Goal: Task Accomplishment & Management: Complete application form

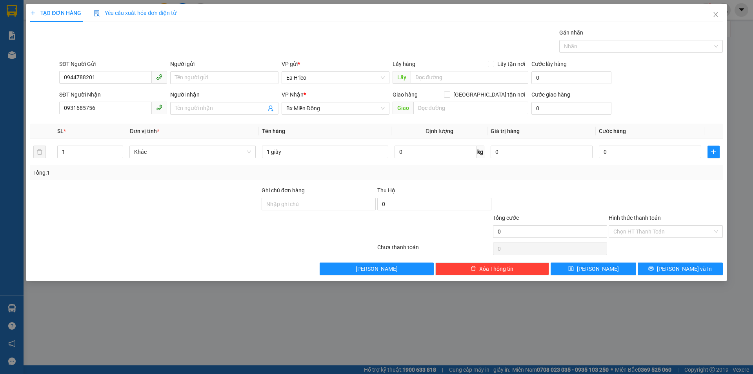
type input "6"
type input "60"
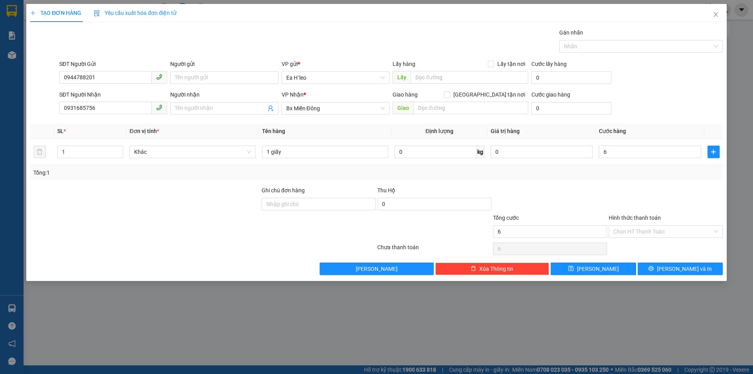
type input "60"
type input "600"
type input "6.000"
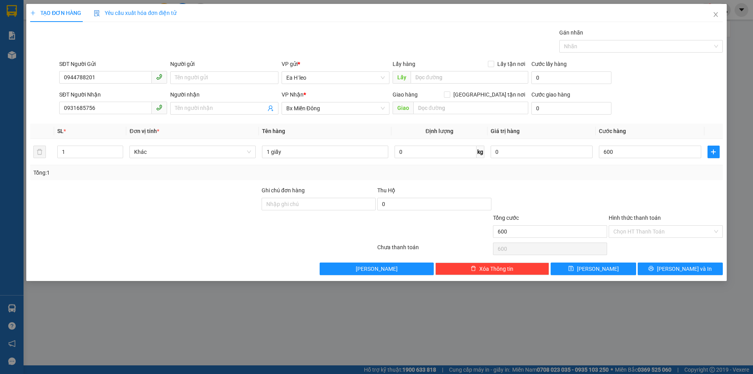
type input "6.000"
type input "60.000"
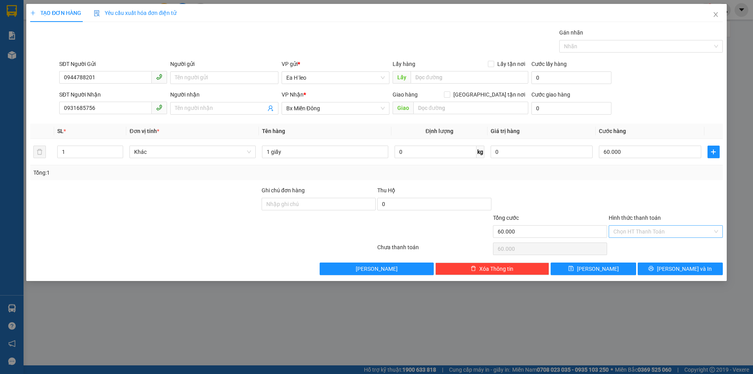
type input "60.000"
drag, startPoint x: 662, startPoint y: 231, endPoint x: 652, endPoint y: 236, distance: 11.2
click at [661, 231] on input "Hình thức thanh toán" at bounding box center [662, 231] width 99 height 12
click at [659, 247] on div "Tại văn phòng" at bounding box center [665, 247] width 105 height 9
type input "0"
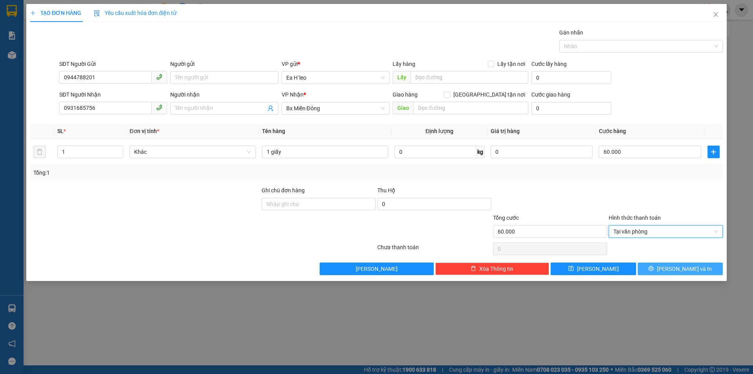
click at [654, 270] on icon "printer" at bounding box center [650, 267] width 5 height 5
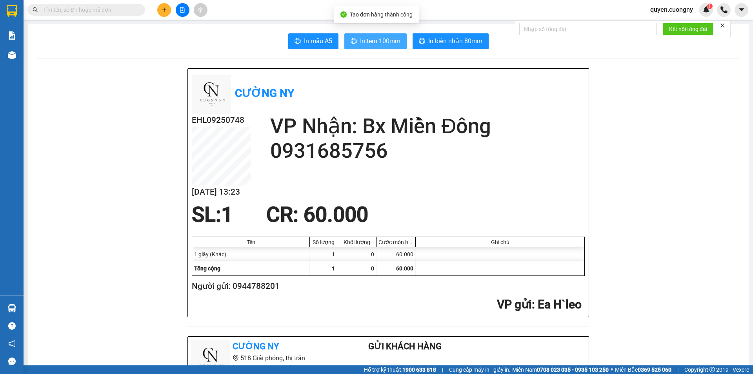
click at [360, 44] on span "In tem 100mm" at bounding box center [380, 41] width 40 height 10
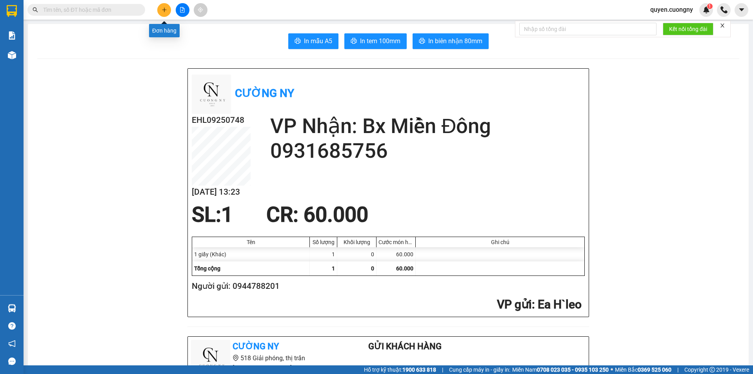
click at [166, 9] on icon "plus" at bounding box center [164, 9] width 5 height 5
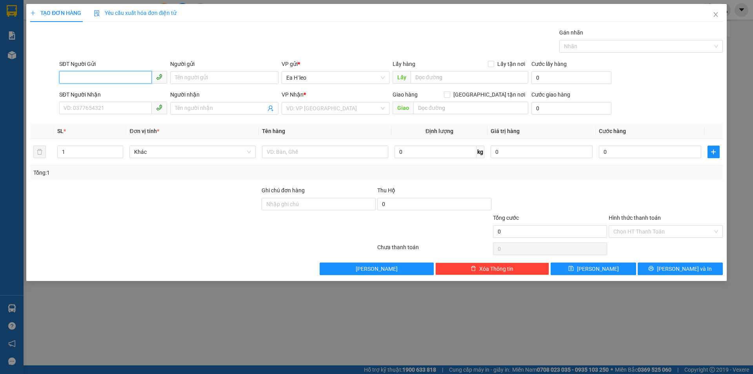
click at [122, 78] on input "SĐT Người Gửi" at bounding box center [105, 77] width 93 height 13
type input "0835206500"
click at [99, 93] on div "0835206500" at bounding box center [113, 93] width 98 height 9
type input "góc xuân"
type input "0359842798"
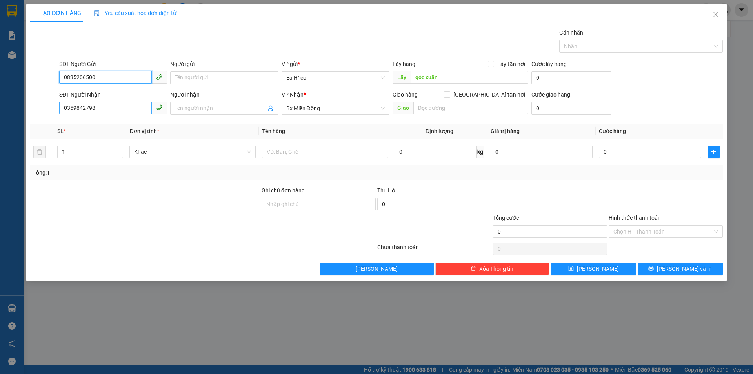
type input "0835206500"
click at [118, 105] on input "0359842798" at bounding box center [105, 108] width 93 height 13
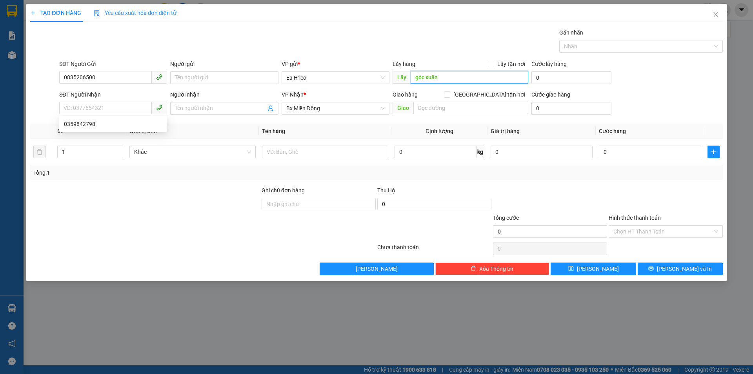
click at [443, 76] on input "góc xuân" at bounding box center [469, 77] width 118 height 13
type input "GÓC XUÂN"
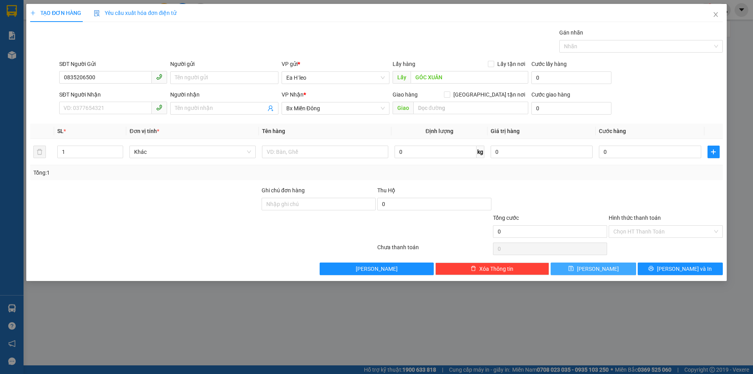
click at [596, 270] on span "[PERSON_NAME]" at bounding box center [598, 268] width 42 height 9
click at [299, 106] on input "search" at bounding box center [332, 108] width 93 height 12
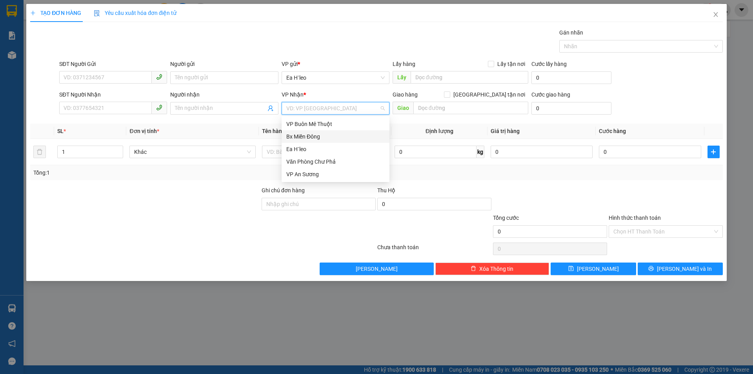
click at [320, 140] on div "Bx Miền Đông" at bounding box center [335, 136] width 98 height 9
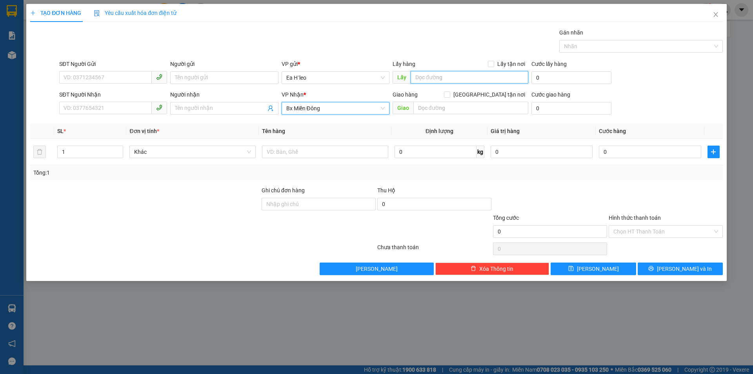
click at [450, 78] on input "text" at bounding box center [469, 77] width 118 height 13
type input "BHX KM 72"
click at [132, 80] on input "SĐT Người Gửi" at bounding box center [105, 77] width 93 height 13
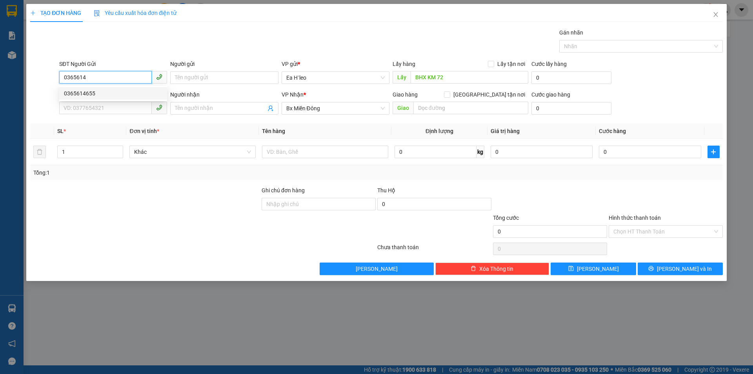
click at [131, 92] on div "0365614655" at bounding box center [113, 93] width 98 height 9
type input "0365614655"
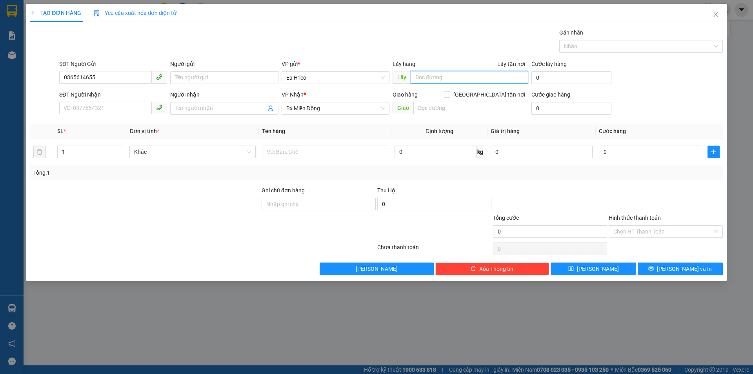
click at [430, 79] on input "text" at bounding box center [469, 77] width 118 height 13
type input "BHX KM 72"
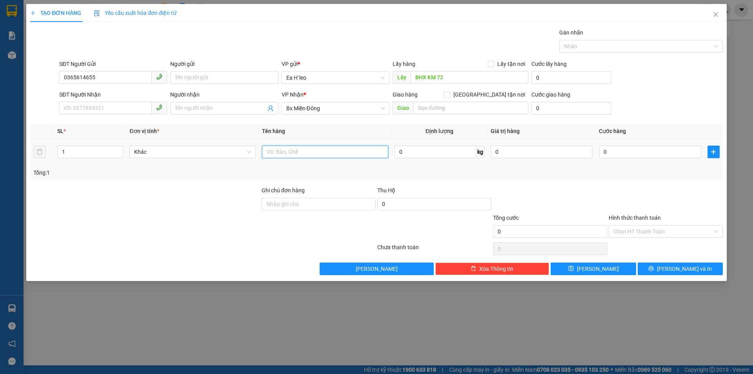
click at [284, 149] on input "text" at bounding box center [325, 151] width 126 height 13
type input "2 THÙNG"
click at [102, 155] on input "1" at bounding box center [90, 152] width 65 height 12
click at [101, 155] on input "1" at bounding box center [90, 152] width 65 height 12
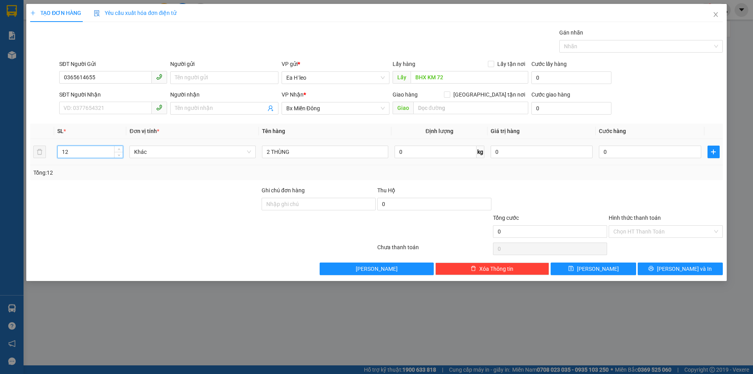
click at [101, 155] on input "12" at bounding box center [90, 152] width 65 height 12
type input "2"
click at [610, 269] on button "[PERSON_NAME]" at bounding box center [592, 268] width 85 height 13
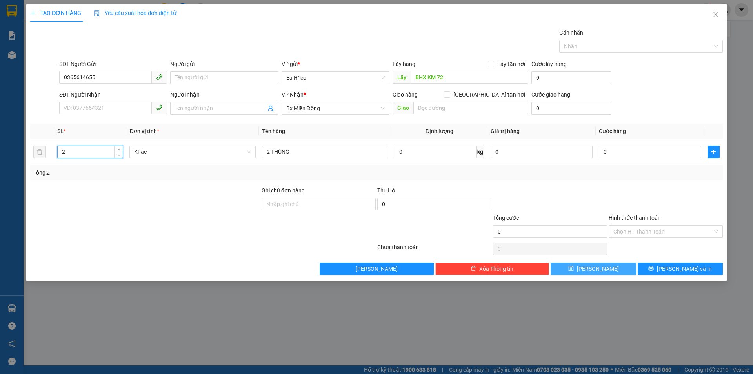
type input "1"
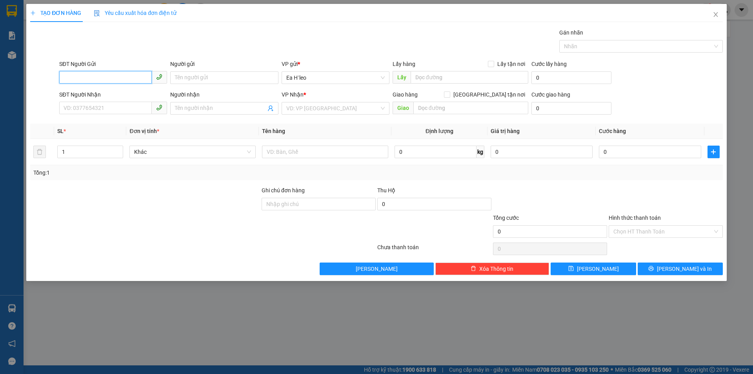
click at [114, 75] on input "SĐT Người Gửi" at bounding box center [105, 77] width 93 height 13
type input "0379705603"
click at [441, 74] on input "text" at bounding box center [469, 77] width 118 height 13
type input "BUÔN HỒ"
click at [346, 109] on input "search" at bounding box center [332, 108] width 93 height 12
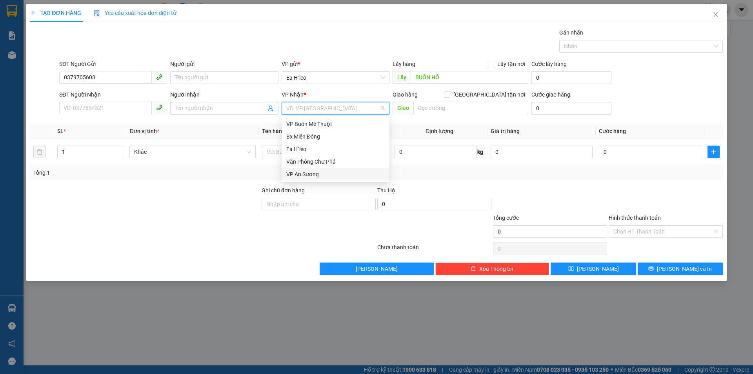
click at [321, 173] on div "VP An Sương" at bounding box center [335, 174] width 98 height 9
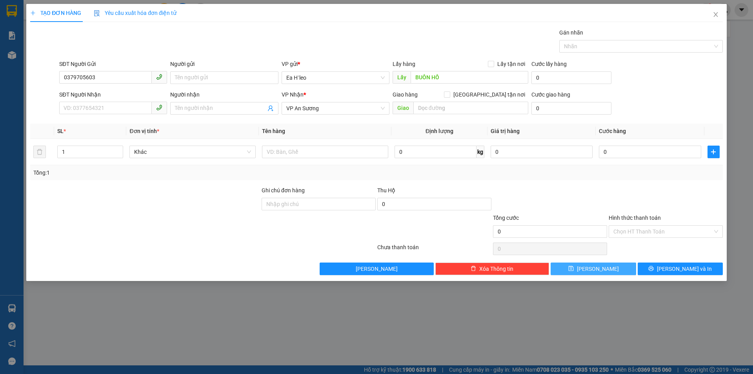
click at [606, 268] on button "[PERSON_NAME]" at bounding box center [592, 268] width 85 height 13
click at [716, 16] on icon "close" at bounding box center [715, 14] width 6 height 6
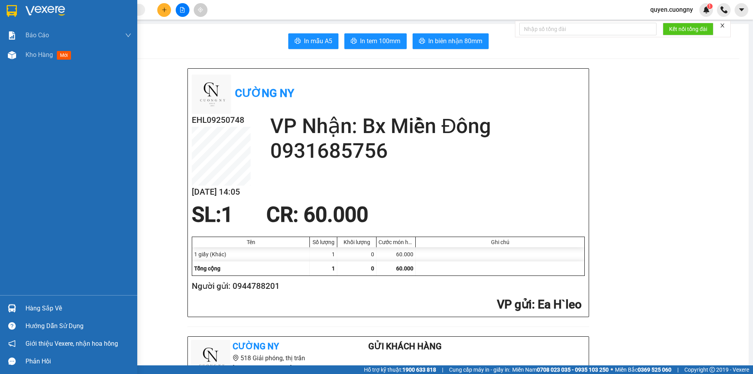
click at [14, 11] on img at bounding box center [12, 11] width 10 height 12
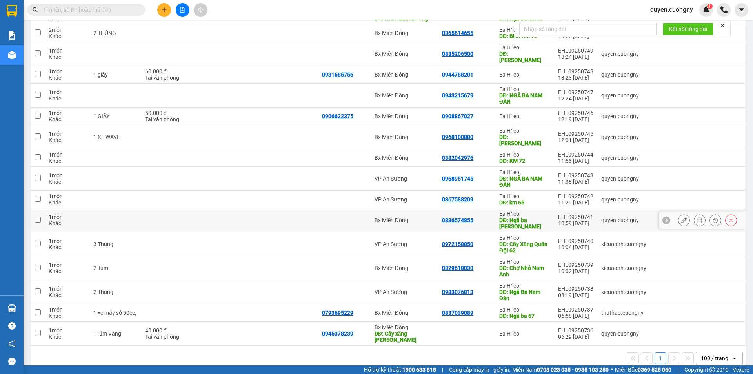
scroll to position [25, 0]
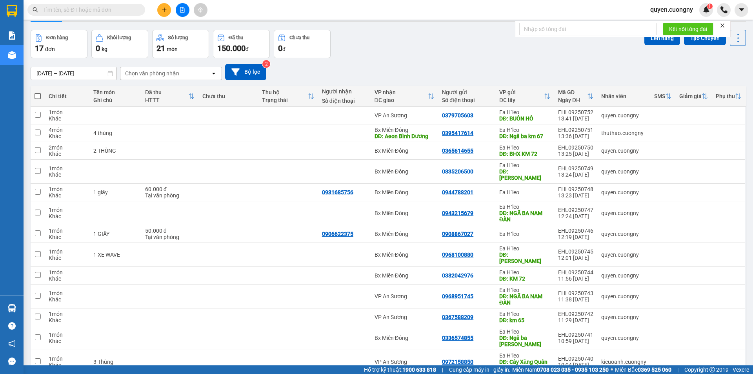
click at [156, 7] on div at bounding box center [182, 10] width 59 height 14
click at [162, 9] on icon "plus" at bounding box center [164, 9] width 5 height 5
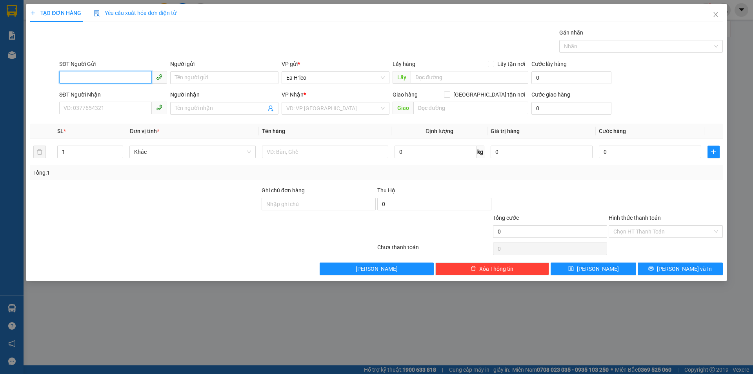
click at [105, 79] on input "SĐT Người Gửi" at bounding box center [105, 77] width 93 height 13
type input "0359461787"
click at [107, 95] on div "0359461787" at bounding box center [113, 93] width 98 height 9
type input "KM 67"
type input "ĐỒNG XOÀI"
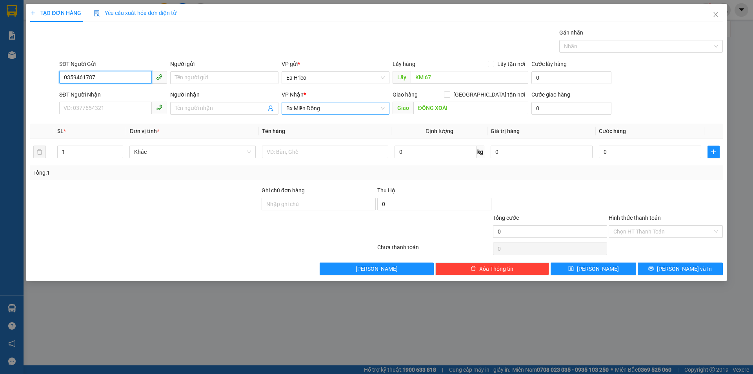
click at [359, 105] on span "Bx Miền Đông" at bounding box center [335, 108] width 98 height 12
type input "0359461787"
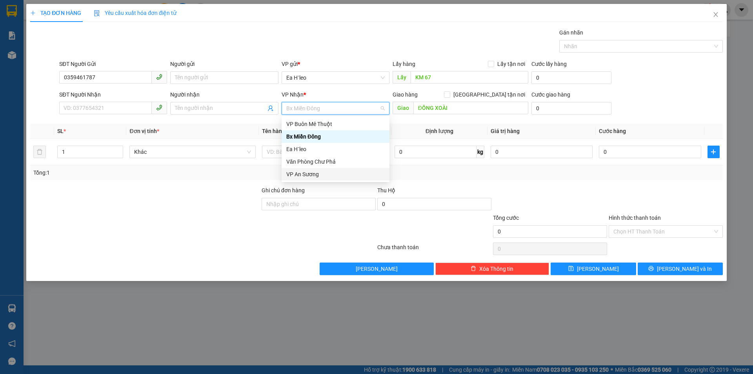
click at [323, 174] on div "VP An Sương" at bounding box center [335, 174] width 98 height 9
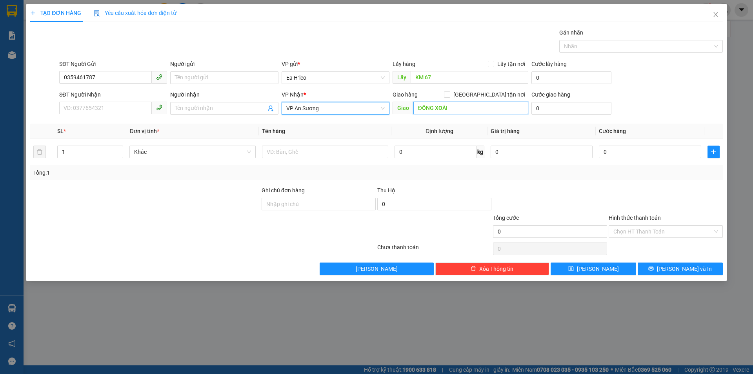
click at [443, 109] on input "ĐỒNG XOÀI" at bounding box center [470, 108] width 115 height 13
click at [717, 14] on icon "close" at bounding box center [715, 14] width 4 height 5
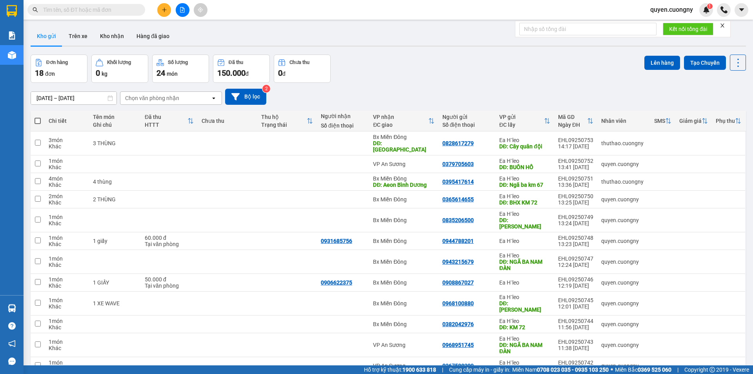
click at [165, 6] on button at bounding box center [164, 10] width 14 height 14
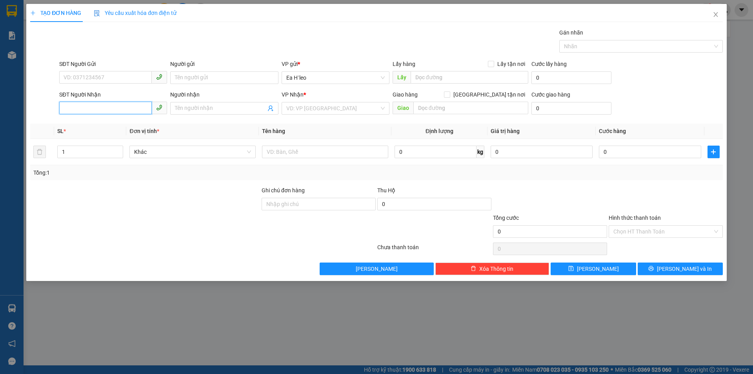
click at [100, 109] on input "SĐT Người Nhận" at bounding box center [105, 108] width 93 height 13
click at [296, 105] on input "search" at bounding box center [332, 108] width 93 height 12
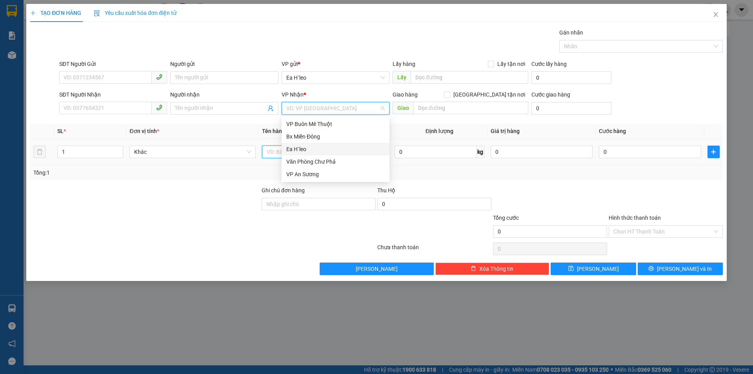
click at [271, 152] on input "text" at bounding box center [325, 151] width 126 height 13
drag, startPoint x: 305, startPoint y: 112, endPoint x: 307, endPoint y: 108, distance: 5.1
click at [307, 109] on input "search" at bounding box center [332, 108] width 93 height 12
click at [314, 138] on div "Bx Miền Đông" at bounding box center [335, 136] width 98 height 9
click at [279, 150] on input "text" at bounding box center [325, 151] width 126 height 13
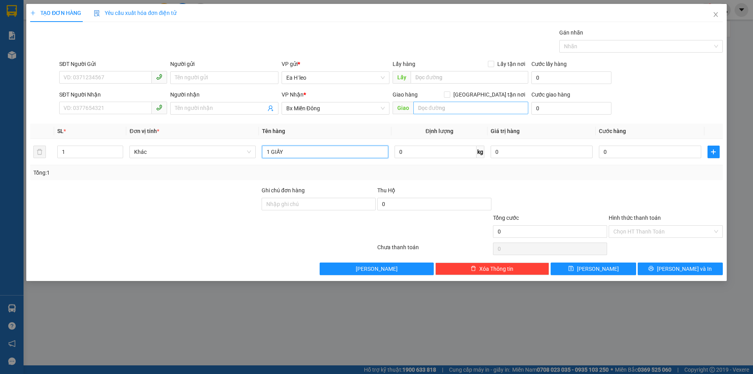
type input "1 GIẤY"
click at [433, 106] on input "text" at bounding box center [470, 108] width 115 height 13
click at [126, 110] on input "SĐT Người Nhận" at bounding box center [105, 108] width 93 height 13
type input "0856805888"
click at [443, 106] on input "text" at bounding box center [470, 108] width 115 height 13
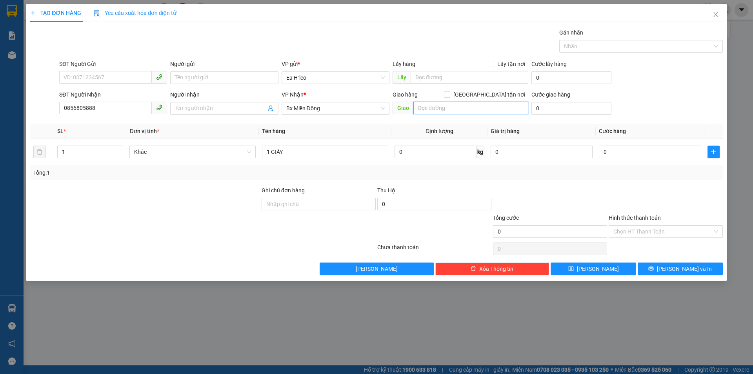
click at [442, 107] on input "text" at bounding box center [470, 108] width 115 height 13
type input "THỦ DẦU 1"
click at [121, 74] on input "SĐT Người Gửi" at bounding box center [105, 77] width 93 height 13
click at [616, 154] on input "0" at bounding box center [650, 151] width 102 height 13
type input "5"
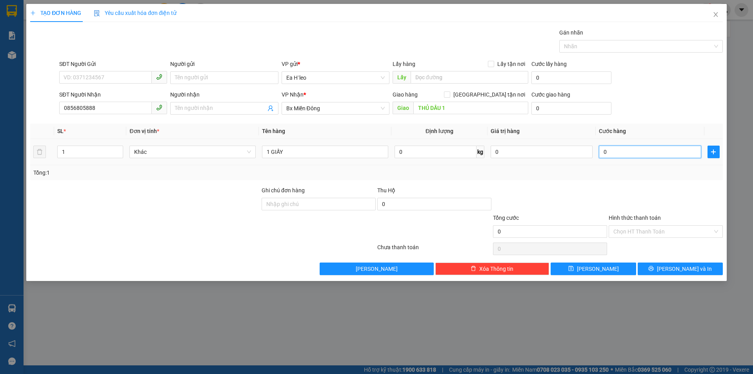
type input "5"
type input "50"
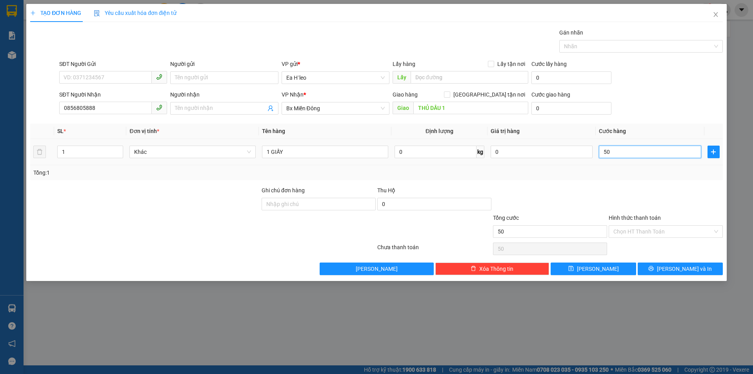
type input "500"
type input "5.000"
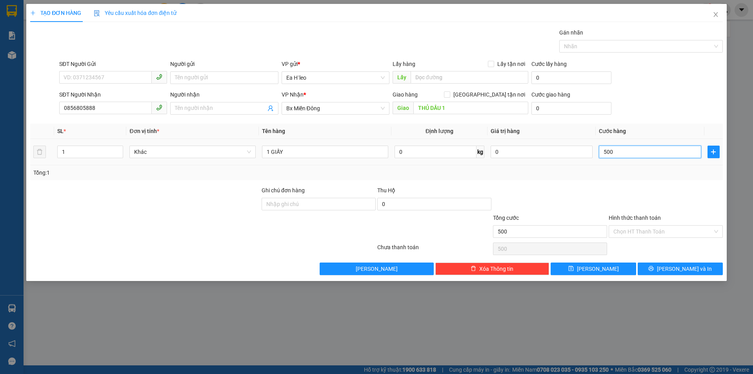
type input "5.000"
type input "50.000"
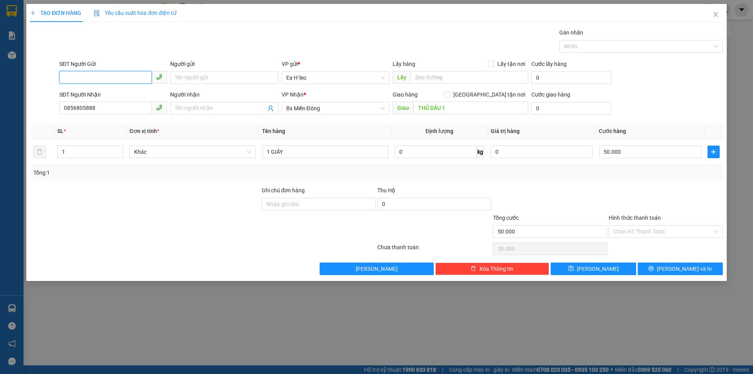
click at [82, 79] on input "SĐT Người Gửi" at bounding box center [105, 77] width 93 height 13
type input "0965632527"
click at [654, 268] on icon "printer" at bounding box center [650, 268] width 5 height 5
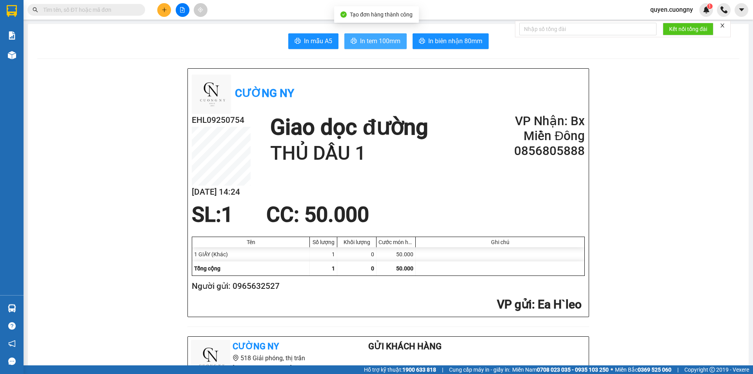
click at [354, 39] on button "In tem 100mm" at bounding box center [375, 41] width 62 height 16
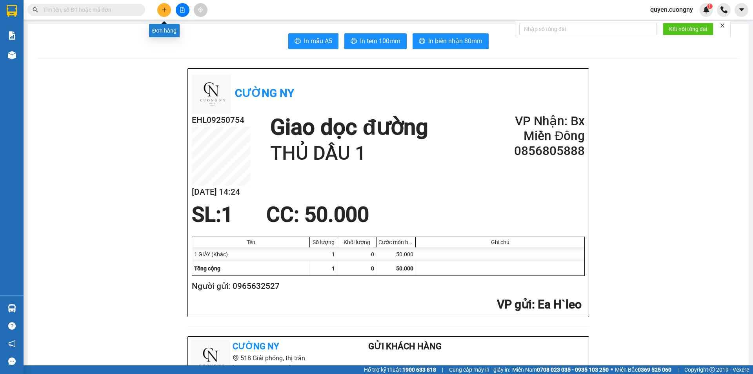
click at [169, 10] on button at bounding box center [164, 10] width 14 height 14
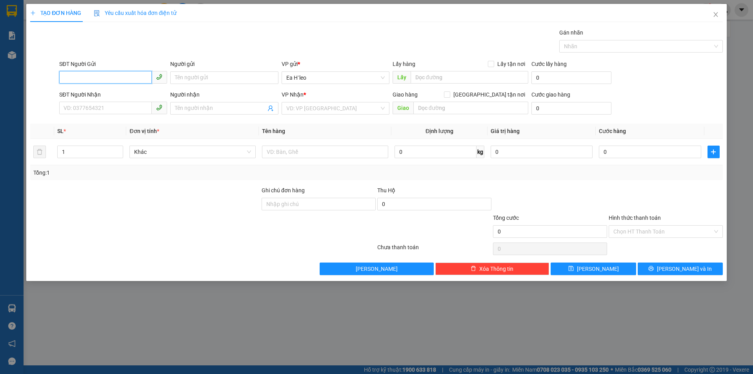
click at [136, 82] on input "SĐT Người Gửi" at bounding box center [105, 77] width 93 height 13
type input "0359461787"
click at [128, 93] on div "0359461787" at bounding box center [113, 93] width 98 height 9
type input "KM 67"
type input "ĐỒNG XOÀI"
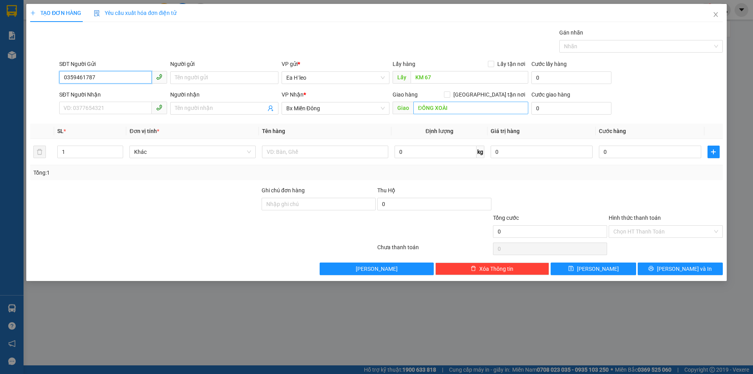
type input "0359461787"
click at [450, 110] on input "ĐỒNG XOÀI" at bounding box center [470, 108] width 115 height 13
click at [337, 112] on span "Bx Miền Đông" at bounding box center [335, 108] width 98 height 12
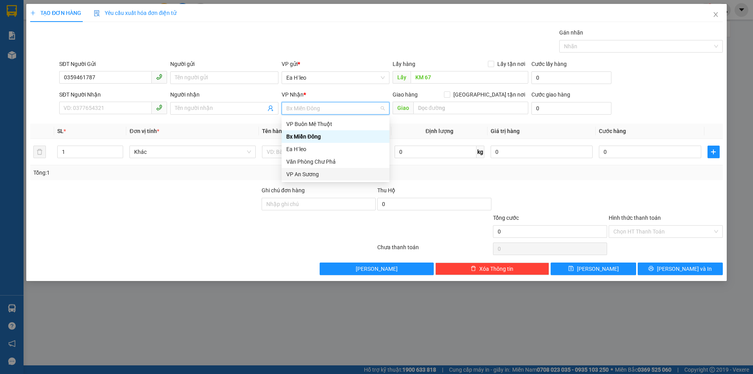
click at [330, 174] on div "VP An Sương" at bounding box center [335, 174] width 98 height 9
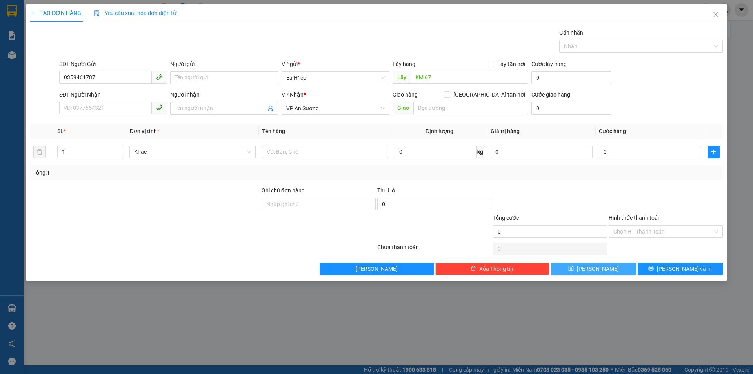
click at [613, 266] on button "[PERSON_NAME]" at bounding box center [592, 268] width 85 height 13
click at [346, 105] on input "search" at bounding box center [332, 108] width 93 height 12
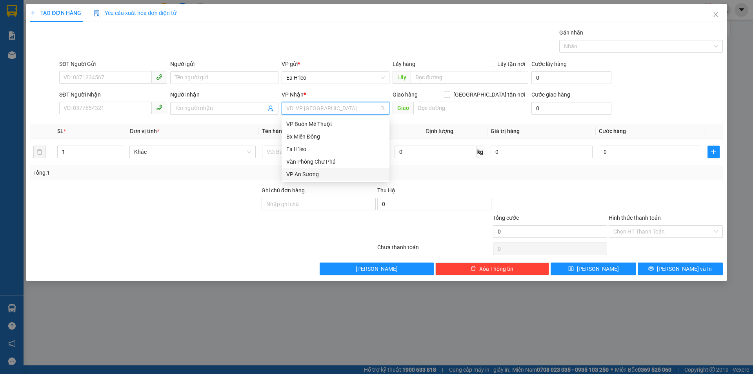
click at [335, 173] on div "VP An Sương" at bounding box center [335, 174] width 98 height 9
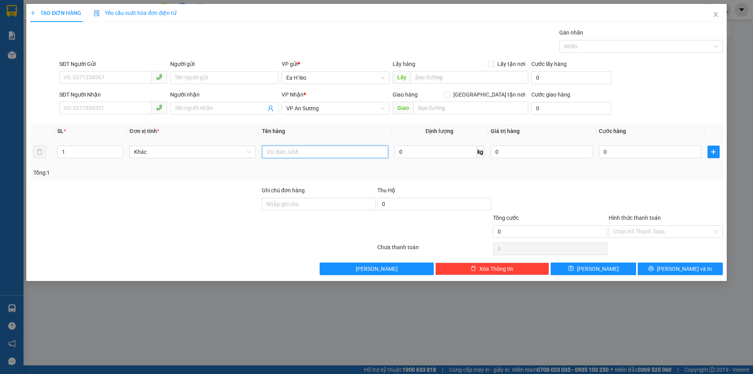
click at [280, 153] on input "text" at bounding box center [325, 151] width 126 height 13
type input "2 THÙNG GIẤY"
click at [80, 155] on input "1" at bounding box center [90, 152] width 65 height 12
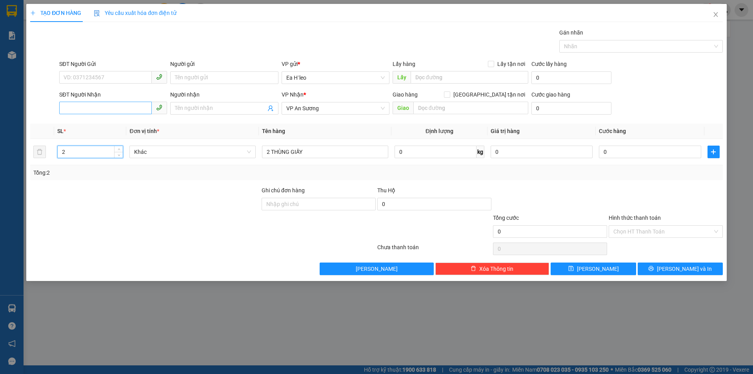
type input "2"
click at [102, 104] on input "SĐT Người Nhận" at bounding box center [105, 108] width 93 height 13
type input "0703397282"
click at [84, 74] on input "SĐT Người Gửi" at bounding box center [105, 77] width 93 height 13
type input "0835947147"
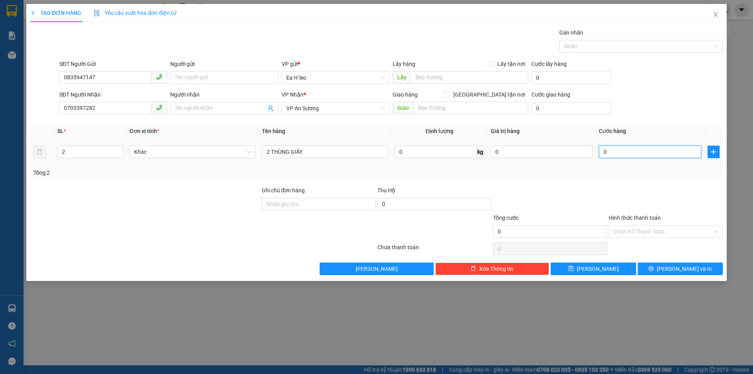
click at [639, 151] on input "0" at bounding box center [650, 151] width 102 height 13
type input "1"
type input "11"
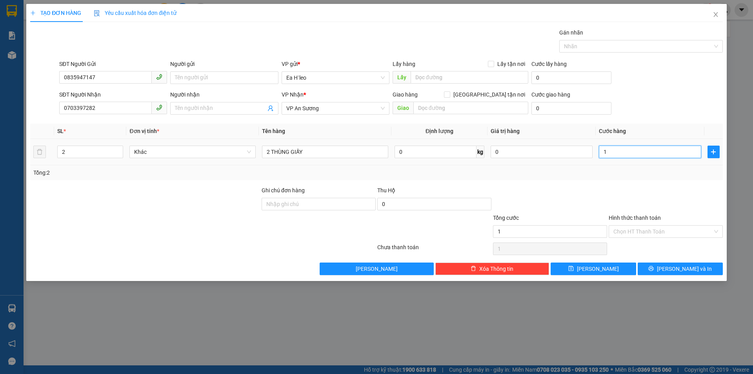
type input "11"
type input "110"
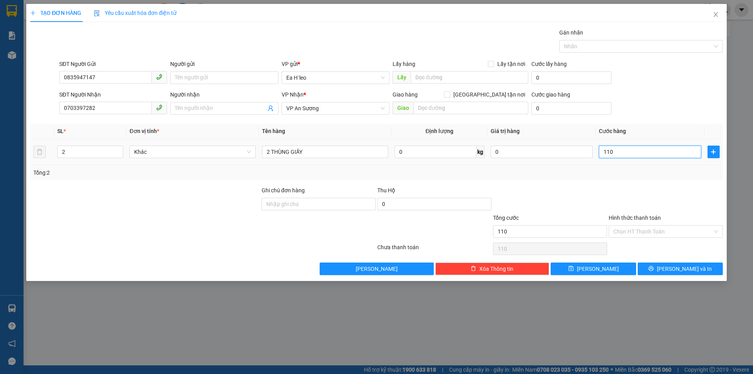
type input "1.100"
type input "11.000"
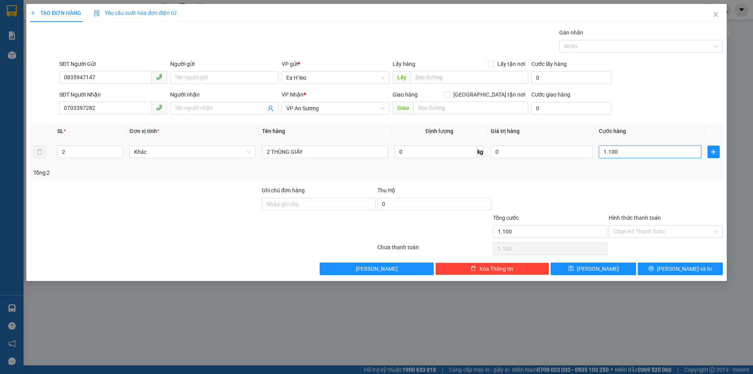
type input "11.000"
type input "110.000"
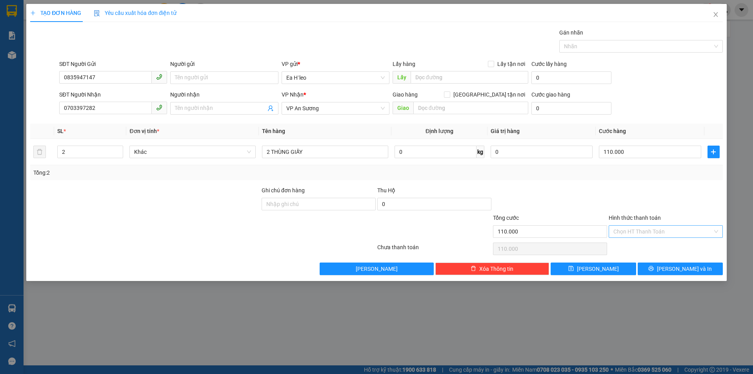
click at [644, 232] on input "Hình thức thanh toán" at bounding box center [662, 231] width 99 height 12
click at [617, 249] on div "Tại văn phòng" at bounding box center [665, 247] width 105 height 9
type input "0"
click at [673, 266] on span "[PERSON_NAME] và In" at bounding box center [684, 268] width 55 height 9
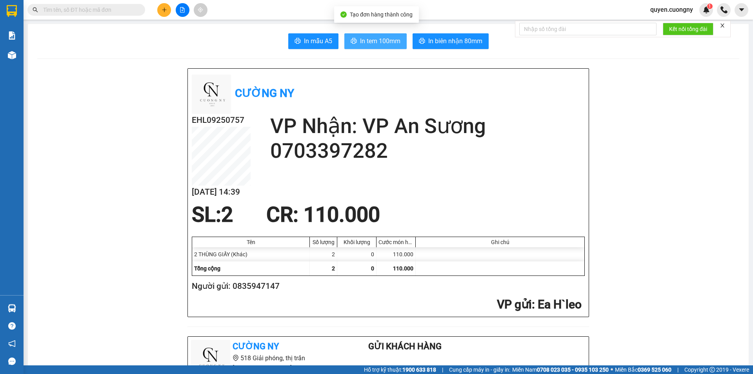
click at [375, 41] on span "In tem 100mm" at bounding box center [380, 41] width 40 height 10
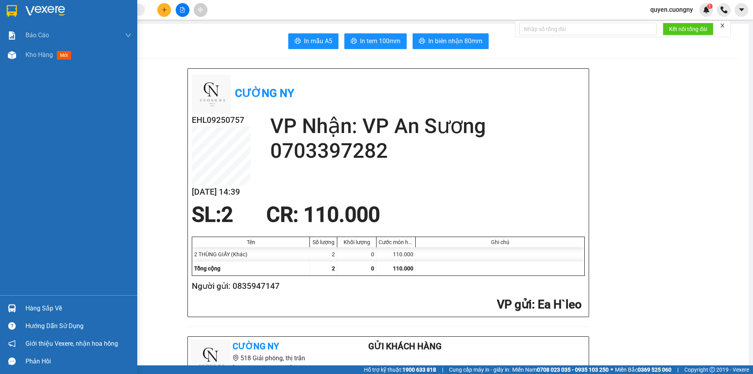
click at [9, 14] on img at bounding box center [12, 11] width 10 height 12
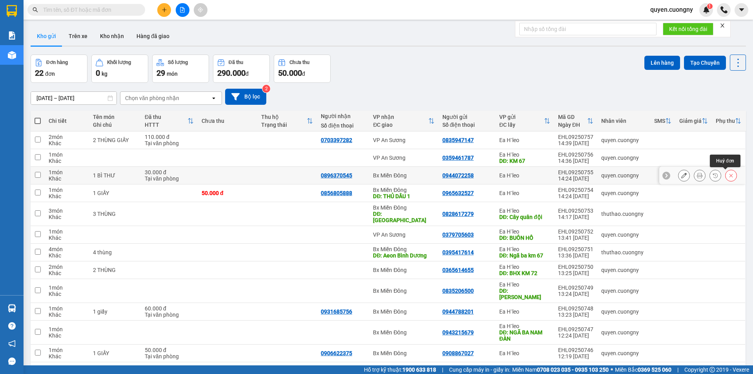
click at [728, 174] on icon at bounding box center [730, 174] width 5 height 5
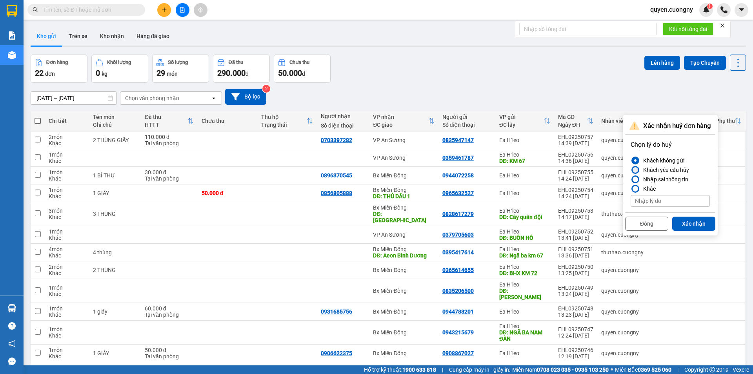
click at [651, 166] on div "Khách yêu cầu hủy" at bounding box center [664, 169] width 49 height 9
click at [630, 170] on input "Khách yêu cầu hủy" at bounding box center [630, 170] width 0 height 0
click at [685, 220] on button "Xác nhận" at bounding box center [693, 223] width 43 height 14
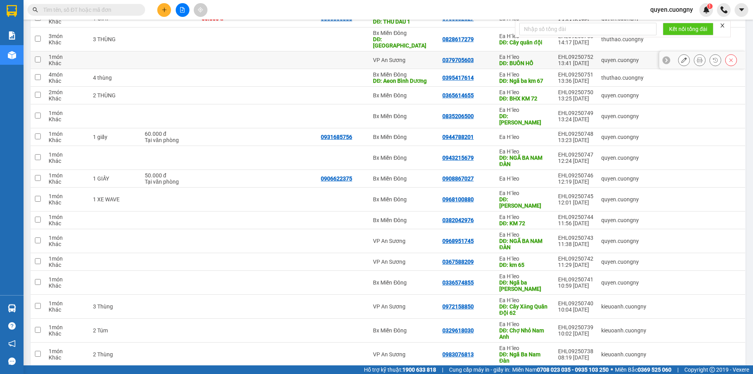
scroll to position [213, 0]
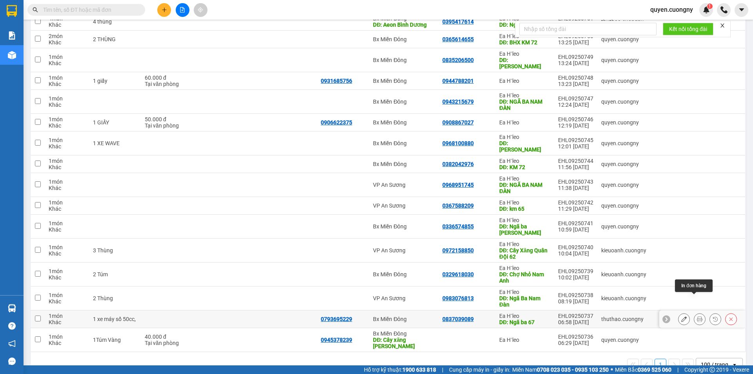
click at [697, 316] on icon at bounding box center [699, 318] width 5 height 5
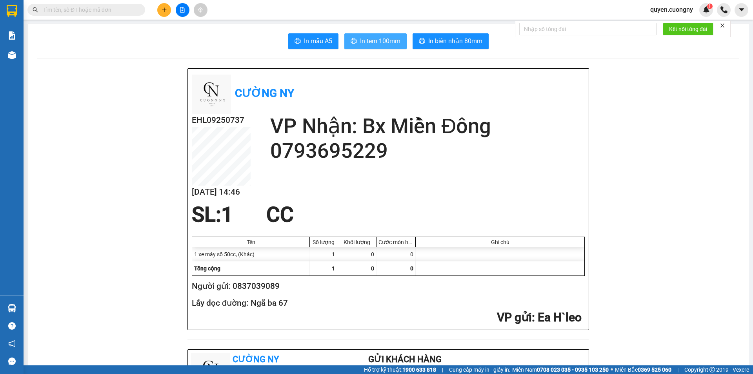
click at [381, 37] on span "In tem 100mm" at bounding box center [380, 41] width 40 height 10
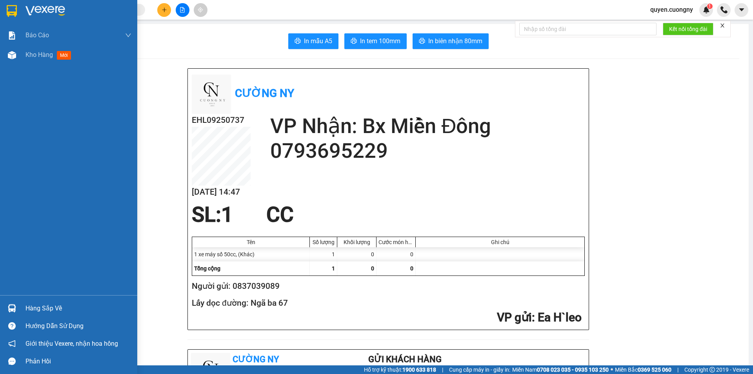
click at [7, 7] on img at bounding box center [12, 11] width 10 height 12
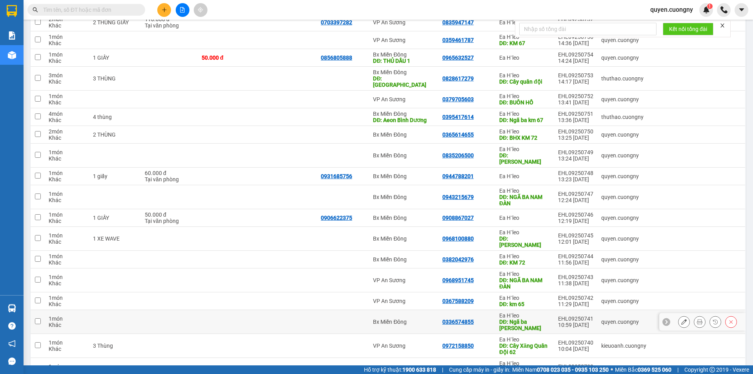
scroll to position [196, 0]
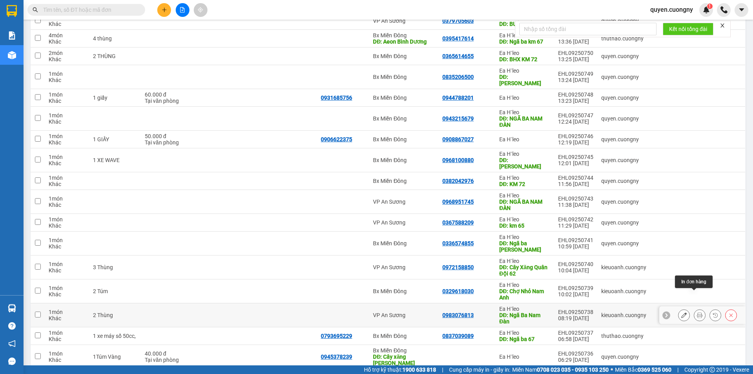
click at [697, 312] on icon at bounding box center [699, 314] width 5 height 5
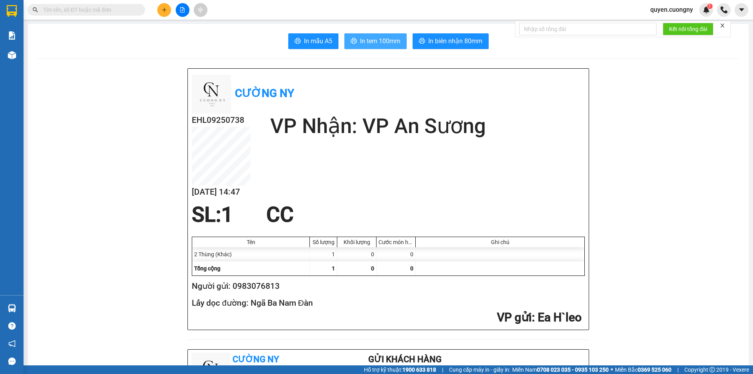
click at [365, 37] on span "In tem 100mm" at bounding box center [380, 41] width 40 height 10
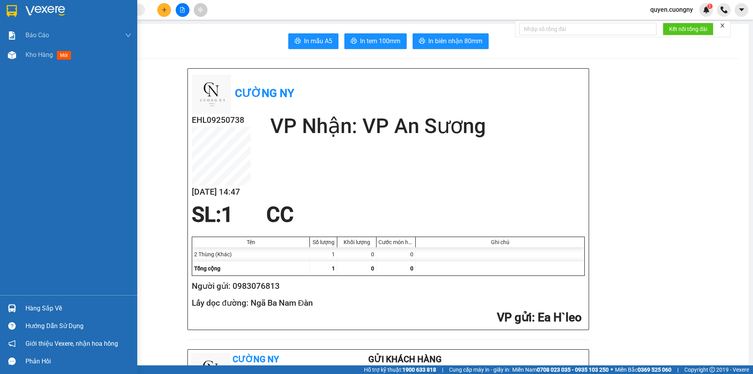
click at [11, 10] on img at bounding box center [12, 11] width 10 height 12
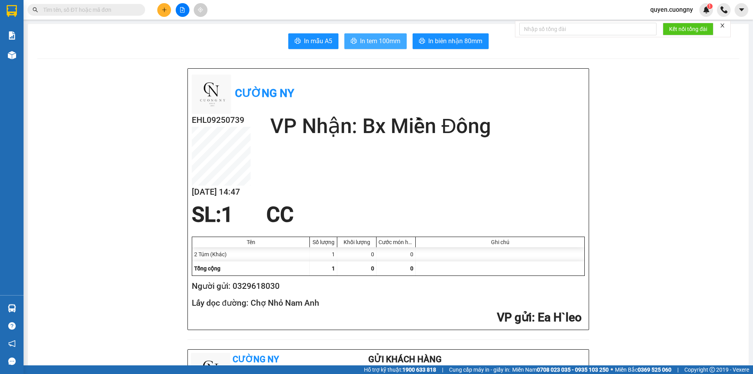
click at [378, 42] on span "In tem 100mm" at bounding box center [380, 41] width 40 height 10
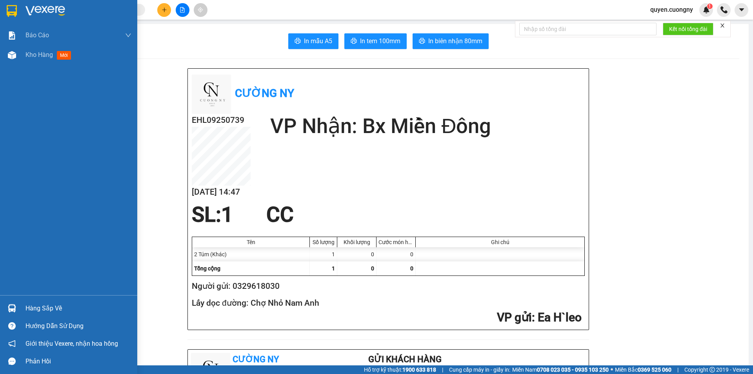
click at [13, 11] on img at bounding box center [12, 11] width 10 height 12
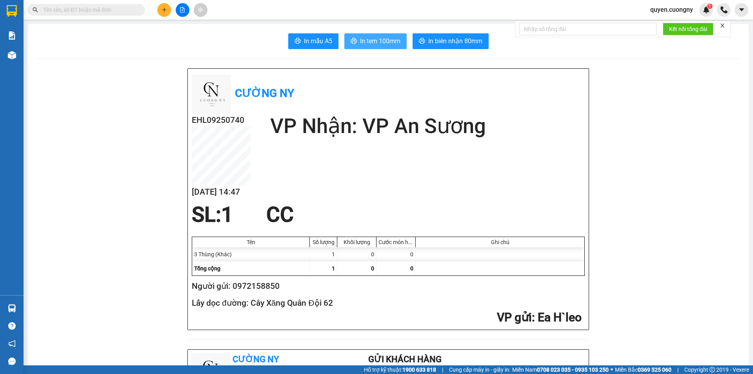
click at [377, 44] on span "In tem 100mm" at bounding box center [380, 41] width 40 height 10
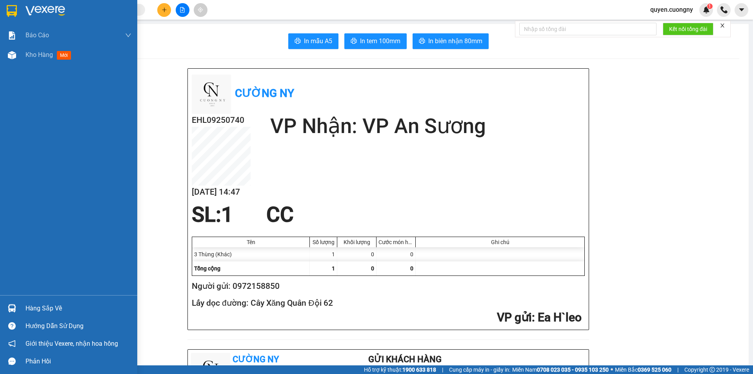
click at [14, 9] on img at bounding box center [12, 11] width 10 height 12
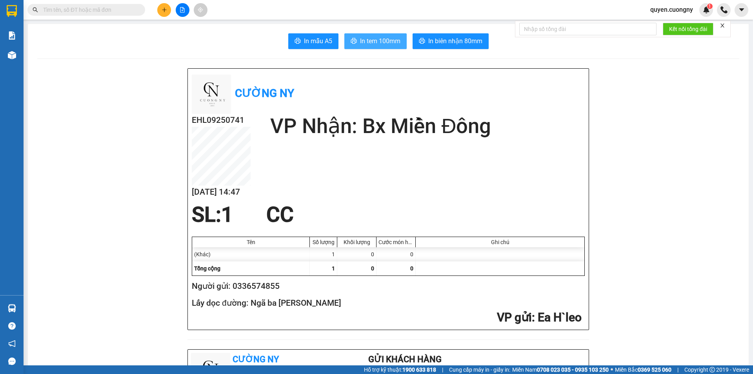
click at [391, 36] on span "In tem 100mm" at bounding box center [380, 41] width 40 height 10
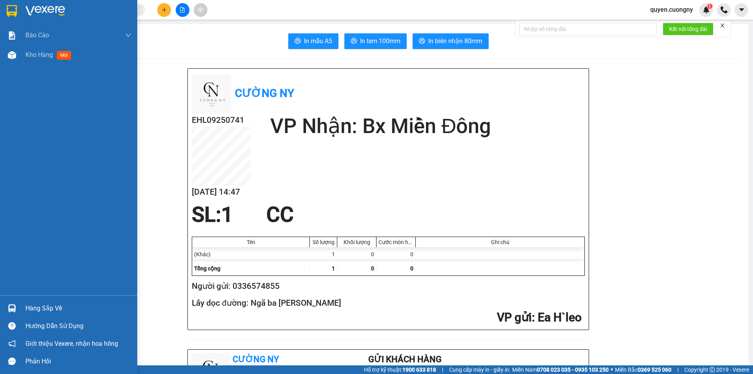
click at [13, 11] on img at bounding box center [12, 11] width 10 height 12
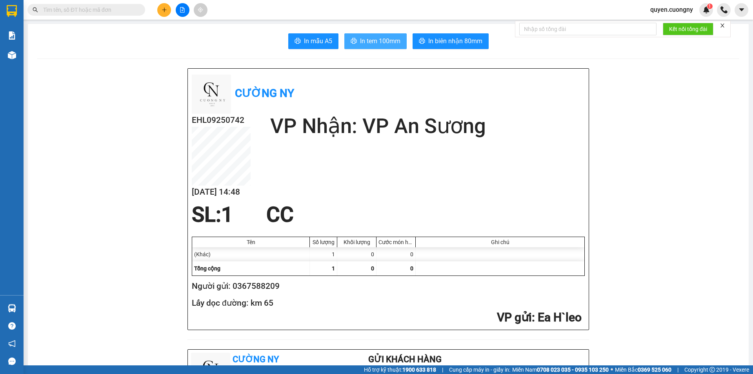
click at [374, 40] on span "In tem 100mm" at bounding box center [380, 41] width 40 height 10
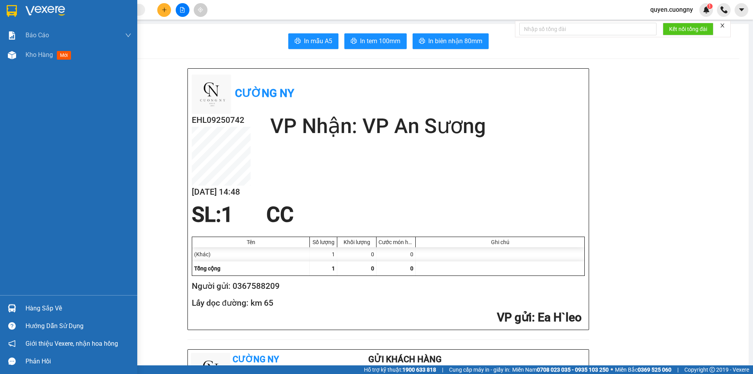
click at [15, 10] on img at bounding box center [12, 11] width 10 height 12
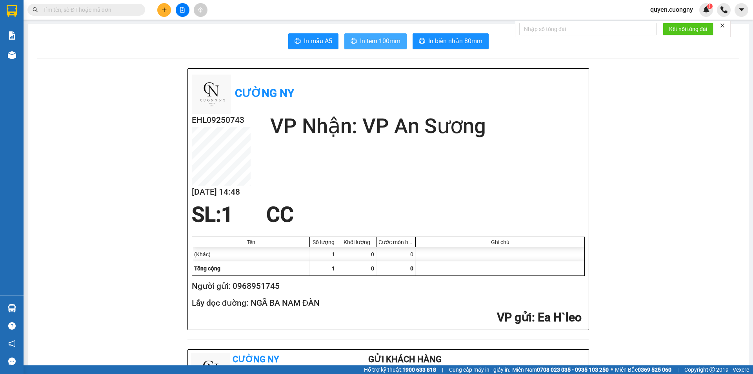
click at [388, 34] on button "In tem 100mm" at bounding box center [375, 41] width 62 height 16
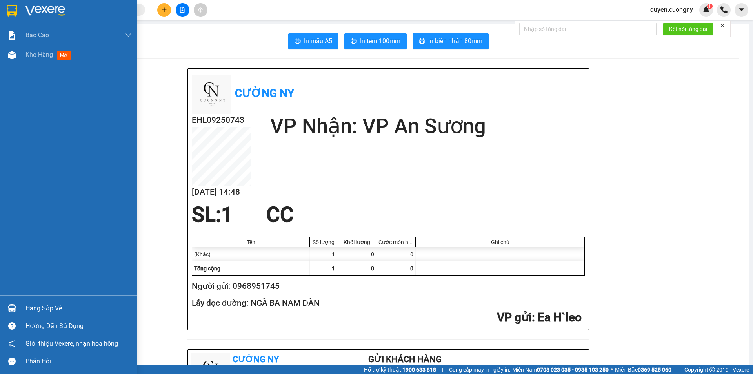
click at [15, 12] on img at bounding box center [12, 11] width 10 height 12
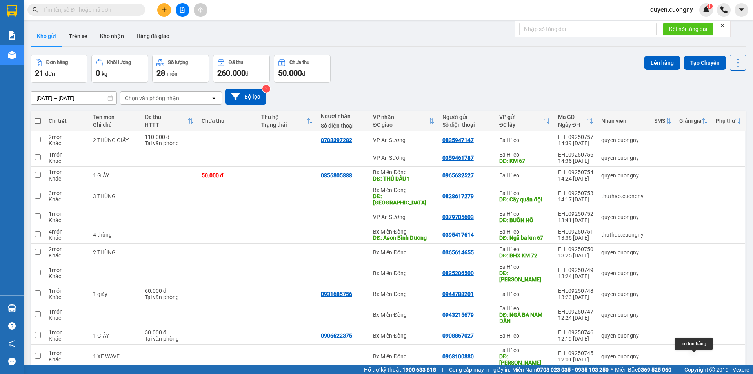
click at [699, 371] on div at bounding box center [700, 377] width 12 height 12
click at [697, 373] on icon at bounding box center [699, 376] width 5 height 5
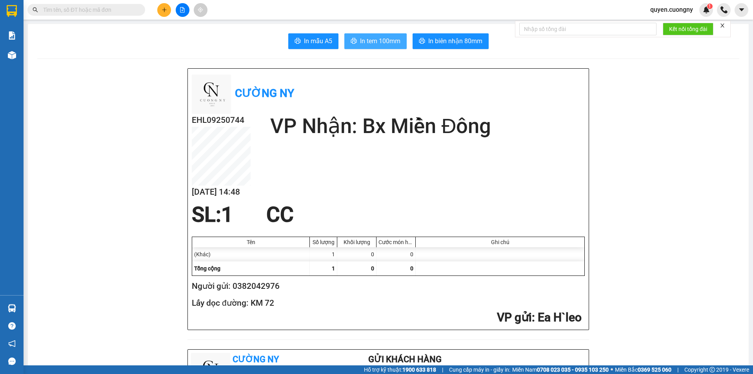
click at [374, 38] on span "In tem 100mm" at bounding box center [380, 41] width 40 height 10
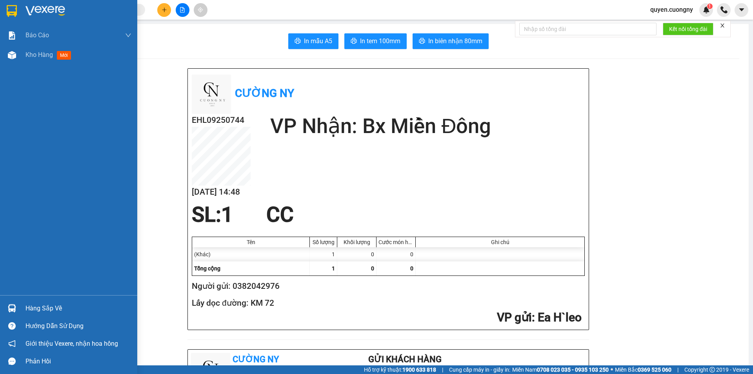
click at [18, 7] on div at bounding box center [12, 11] width 14 height 14
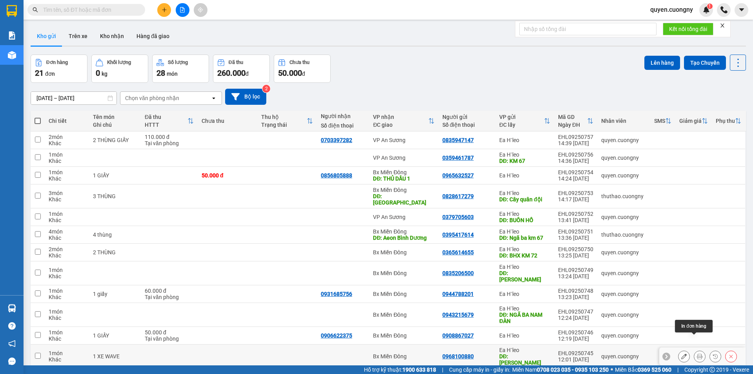
click at [697, 353] on icon at bounding box center [699, 355] width 5 height 5
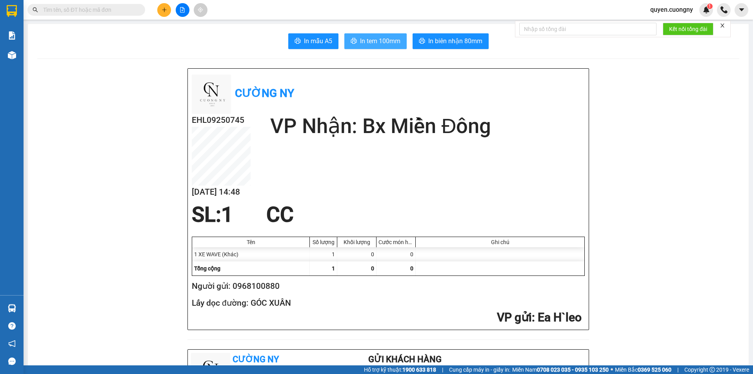
click at [366, 40] on span "In tem 100mm" at bounding box center [380, 41] width 40 height 10
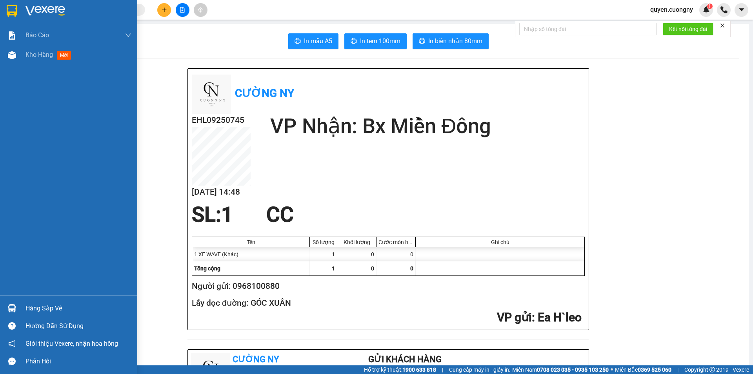
click at [16, 9] on img at bounding box center [12, 11] width 10 height 12
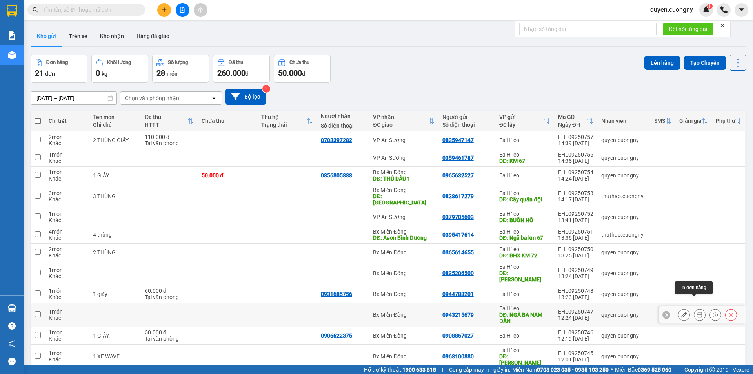
click at [697, 312] on icon at bounding box center [699, 314] width 5 height 5
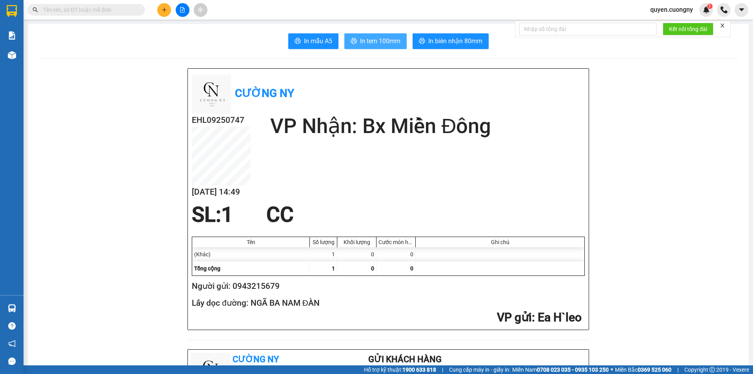
click at [360, 39] on span "In tem 100mm" at bounding box center [380, 41] width 40 height 10
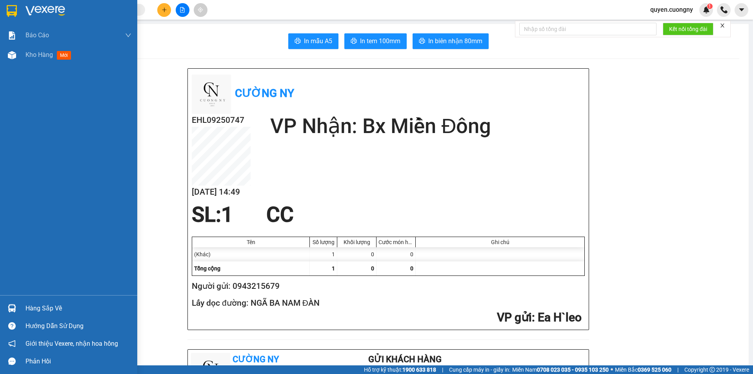
click at [7, 11] on img at bounding box center [12, 11] width 10 height 12
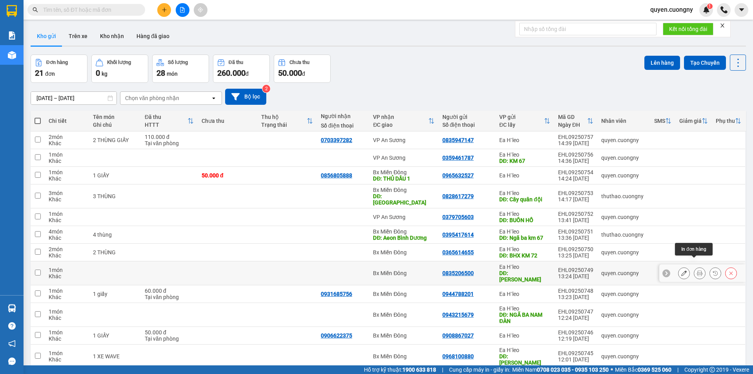
click at [697, 270] on icon at bounding box center [699, 272] width 5 height 5
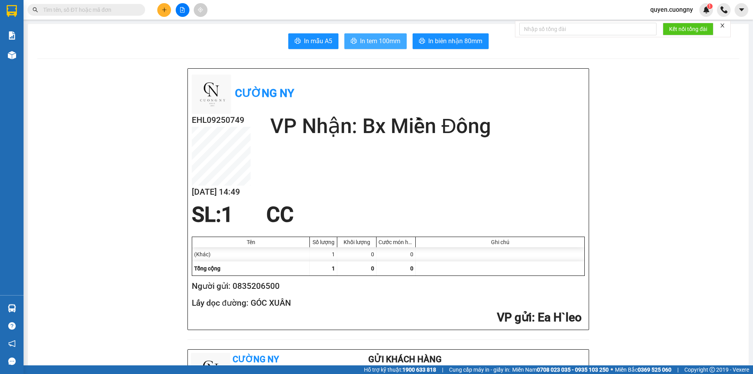
click at [381, 43] on span "In tem 100mm" at bounding box center [380, 41] width 40 height 10
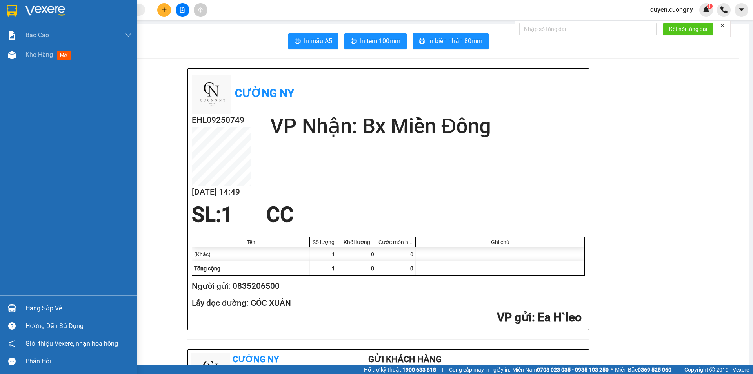
click at [15, 11] on img at bounding box center [12, 11] width 10 height 12
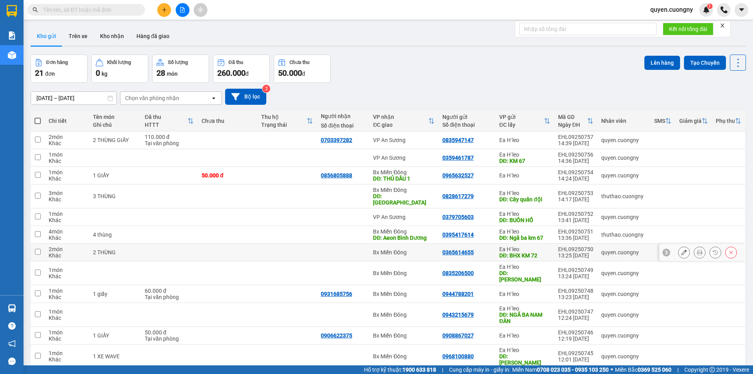
click at [697, 249] on icon at bounding box center [699, 251] width 5 height 5
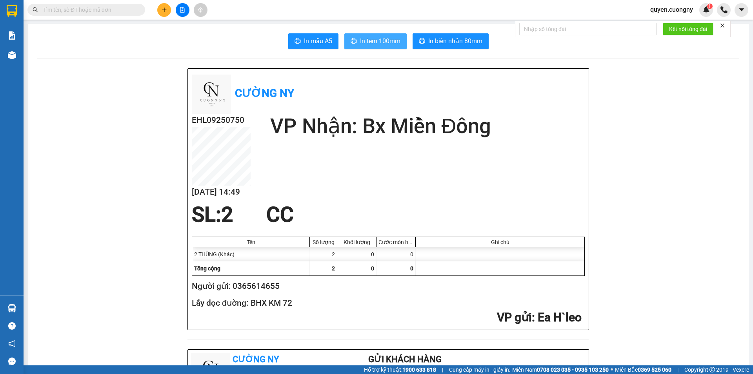
click at [374, 38] on span "In tem 100mm" at bounding box center [380, 41] width 40 height 10
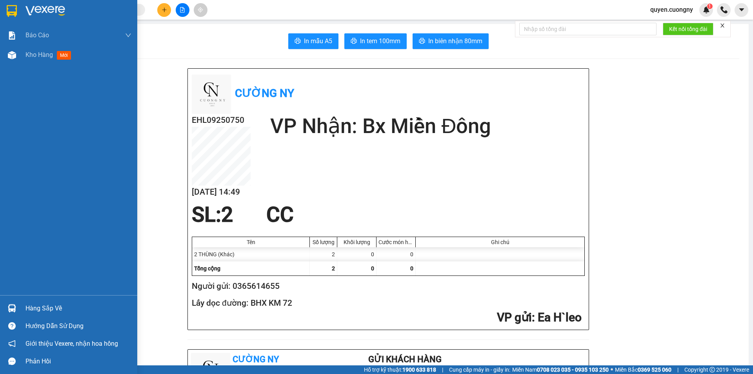
click at [13, 12] on img at bounding box center [12, 11] width 10 height 12
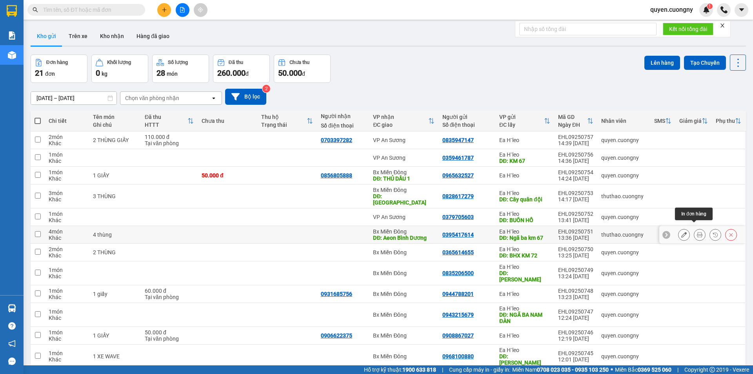
click at [696, 228] on button at bounding box center [699, 235] width 11 height 14
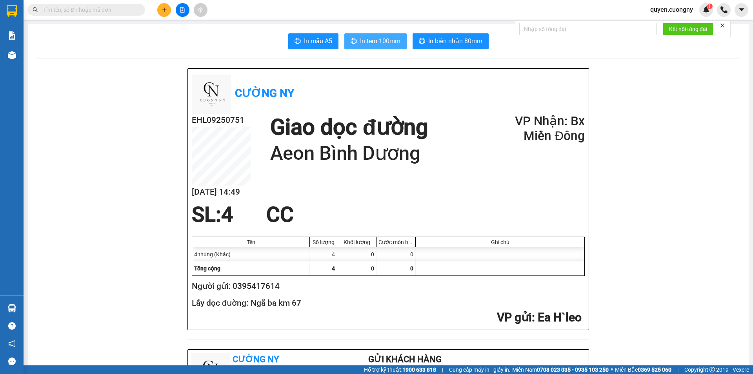
click at [362, 36] on span "In tem 100mm" at bounding box center [380, 41] width 40 height 10
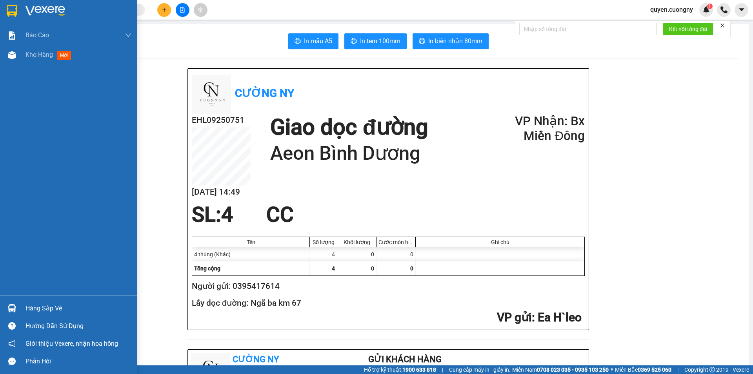
click at [10, 8] on img at bounding box center [12, 11] width 10 height 12
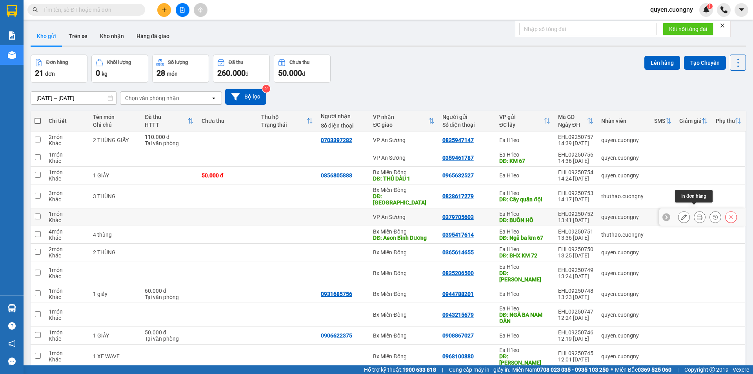
click at [697, 214] on icon at bounding box center [699, 216] width 5 height 5
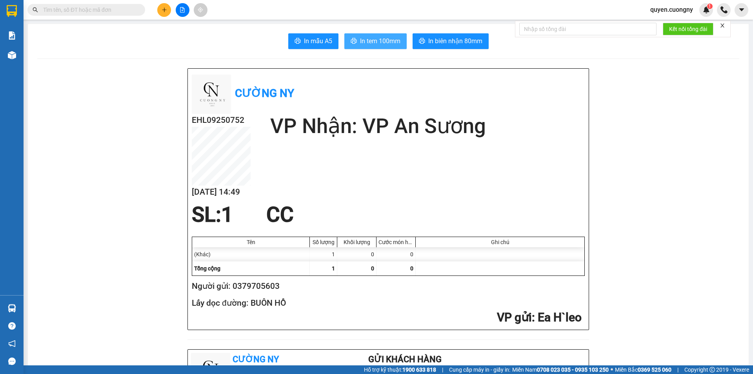
click at [382, 45] on span "In tem 100mm" at bounding box center [380, 41] width 40 height 10
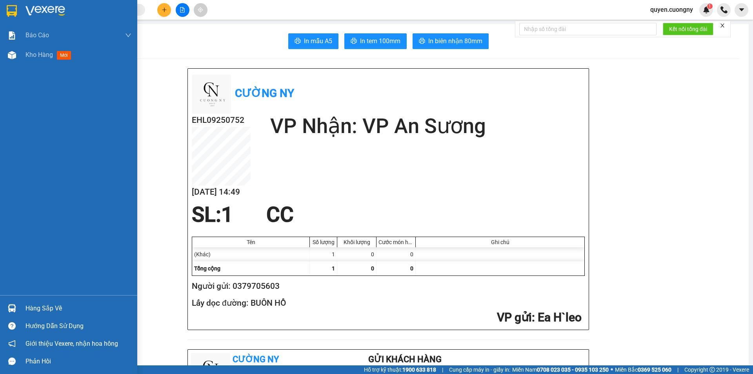
click at [5, 17] on div at bounding box center [12, 11] width 14 height 14
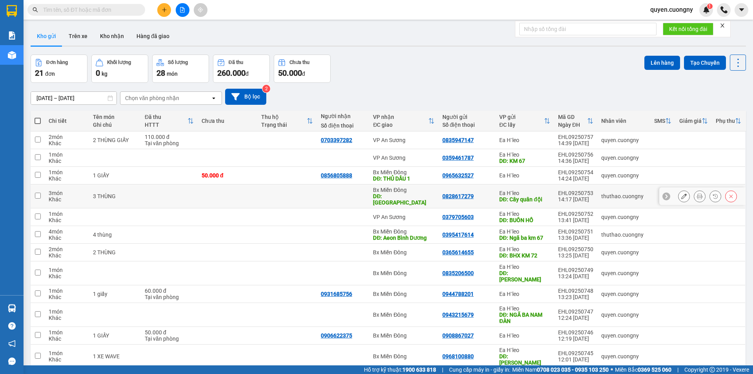
click at [697, 193] on icon at bounding box center [699, 195] width 5 height 5
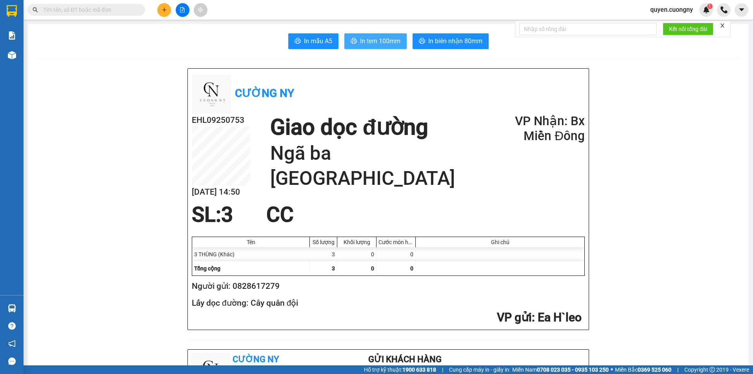
click at [373, 41] on span "In tem 100mm" at bounding box center [380, 41] width 40 height 10
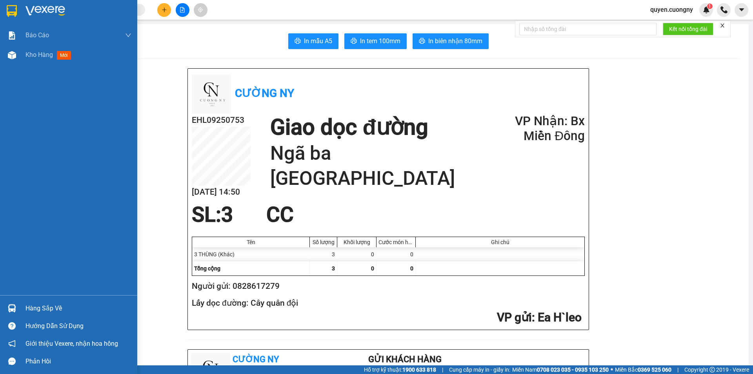
click at [13, 9] on img at bounding box center [12, 11] width 10 height 12
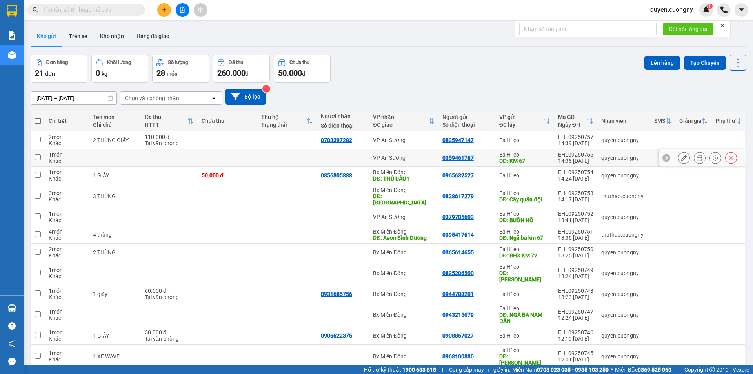
click at [696, 161] on button at bounding box center [699, 158] width 11 height 14
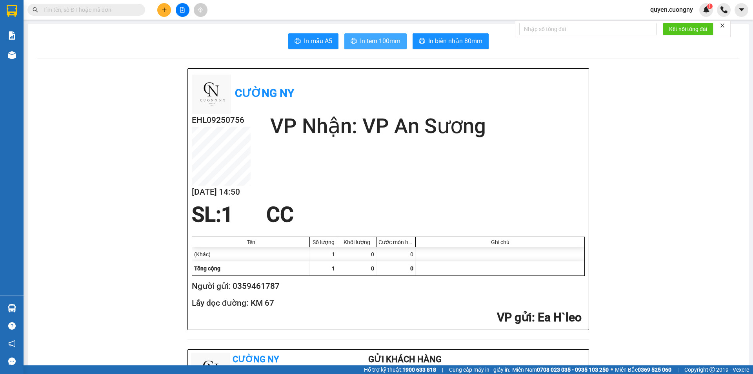
click at [381, 41] on span "In tem 100mm" at bounding box center [380, 41] width 40 height 10
click at [166, 11] on icon "plus" at bounding box center [164, 9] width 5 height 5
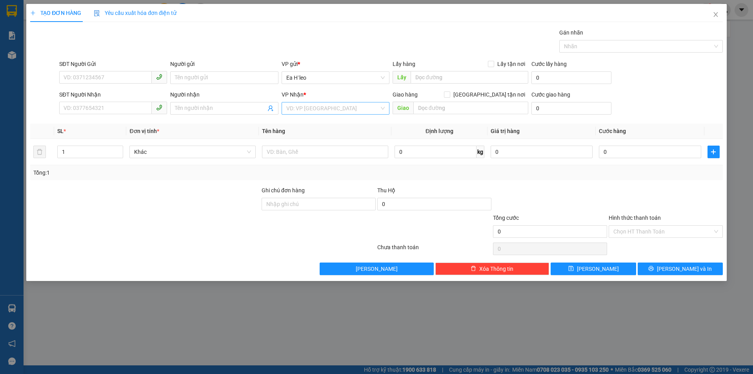
click at [306, 107] on input "search" at bounding box center [332, 108] width 93 height 12
click at [322, 138] on div "Bx Miền Đông" at bounding box center [335, 136] width 98 height 9
click at [448, 102] on input "text" at bounding box center [470, 108] width 115 height 13
type input "KCN BÀU BÀNG"
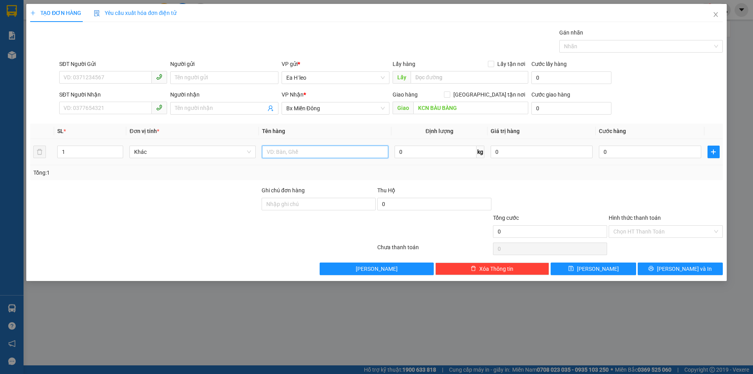
click at [279, 151] on input "text" at bounding box center [325, 151] width 126 height 13
type input "1 GIẤY"
click at [87, 111] on input "SĐT Người Nhận" at bounding box center [105, 108] width 93 height 13
type input "0"
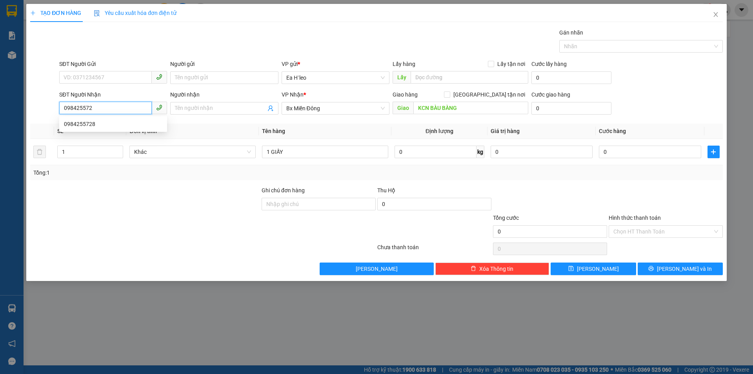
type input "0984255728"
click at [102, 127] on div "0984255728" at bounding box center [113, 124] width 98 height 9
type input "BÀU BÀNG BD"
type input "0984255728"
click at [113, 76] on input "SĐT Người Gửi" at bounding box center [105, 77] width 93 height 13
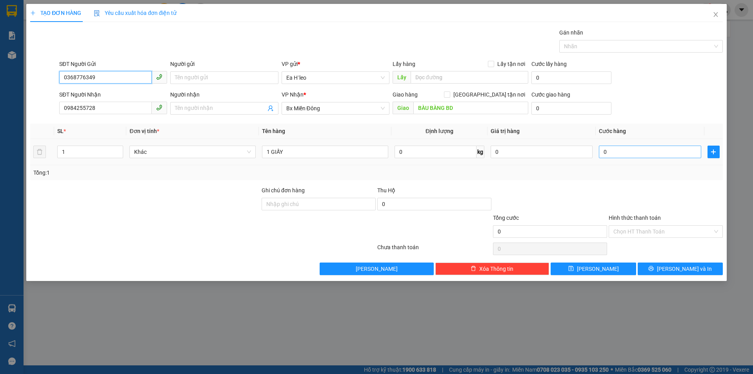
type input "0368776349"
click at [614, 150] on input "0" at bounding box center [650, 151] width 102 height 13
type input "8"
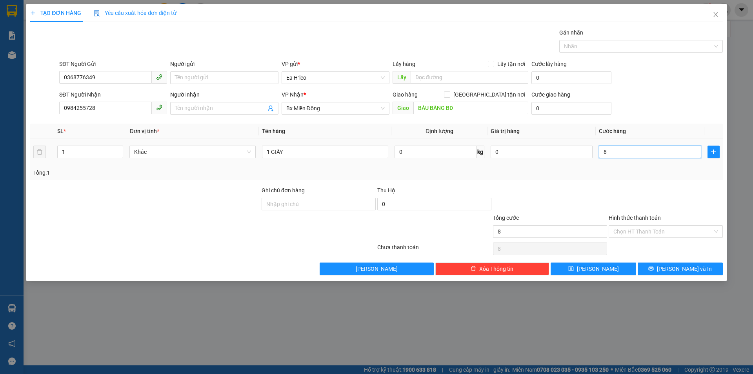
type input "87"
type input "8"
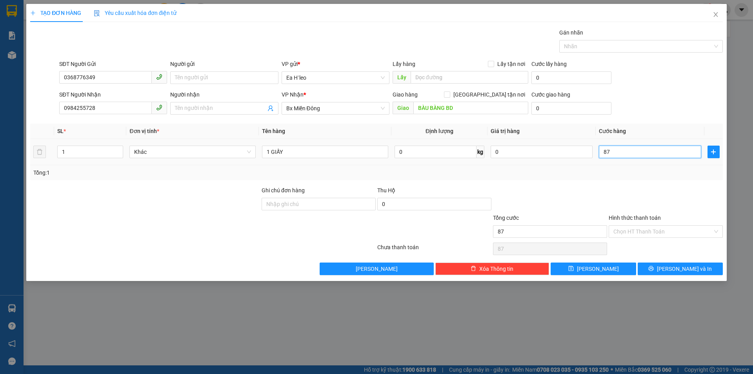
type input "8"
type input "0"
type input "70"
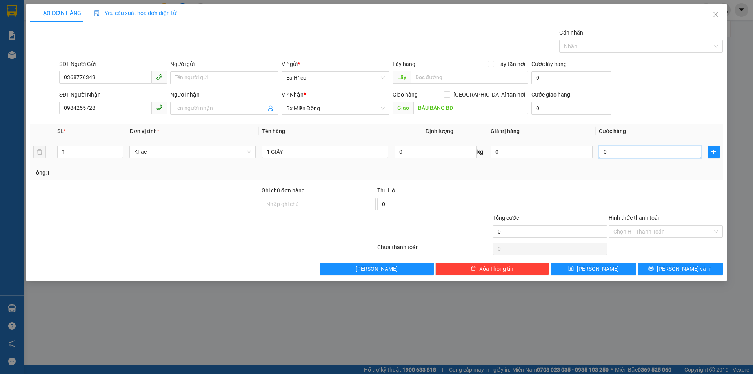
type input "70"
type input "700"
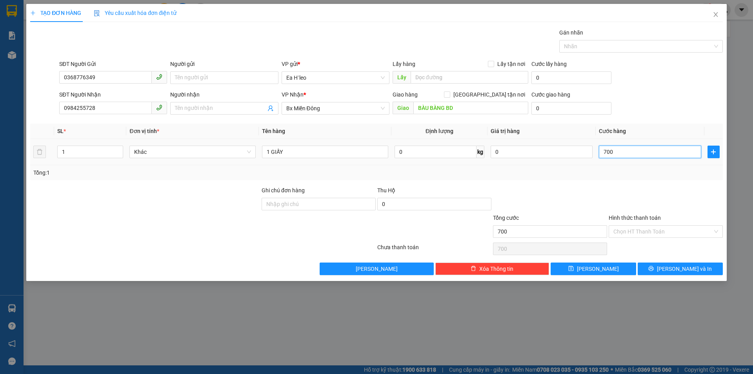
type input "7.000"
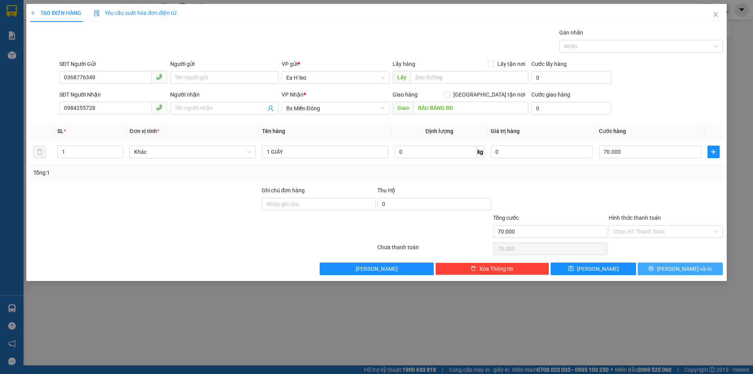
click at [677, 268] on span "[PERSON_NAME] và In" at bounding box center [684, 268] width 55 height 9
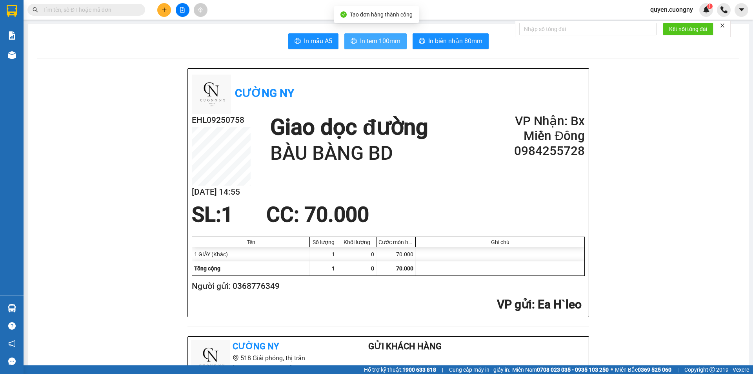
click at [380, 38] on span "In tem 100mm" at bounding box center [380, 41] width 40 height 10
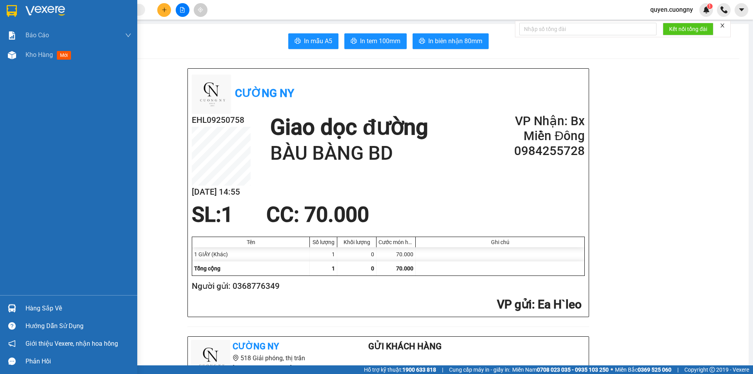
click at [15, 13] on img at bounding box center [12, 11] width 10 height 12
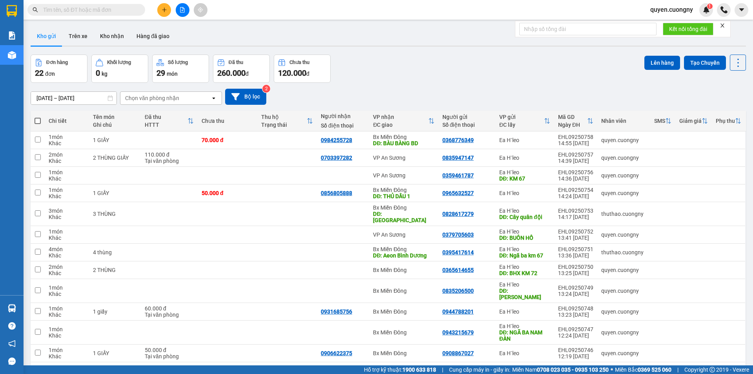
click at [162, 10] on icon "plus" at bounding box center [164, 9] width 5 height 5
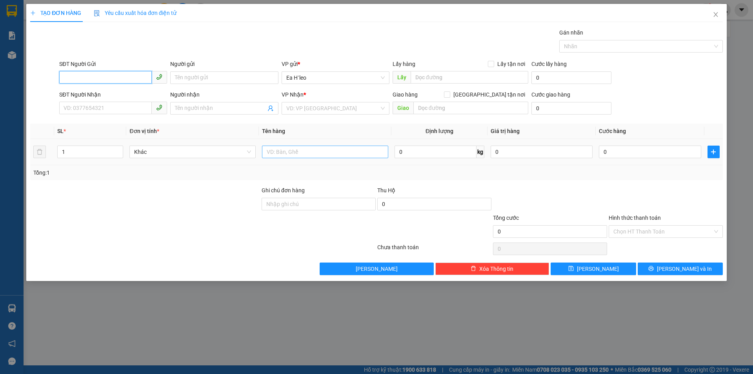
type input "1"
click at [279, 153] on input "text" at bounding box center [325, 151] width 126 height 13
type input "1 THÙNG 33KG"
click at [660, 148] on input "0" at bounding box center [650, 151] width 102 height 13
click at [130, 79] on input "SĐT Người Gửi" at bounding box center [105, 77] width 93 height 13
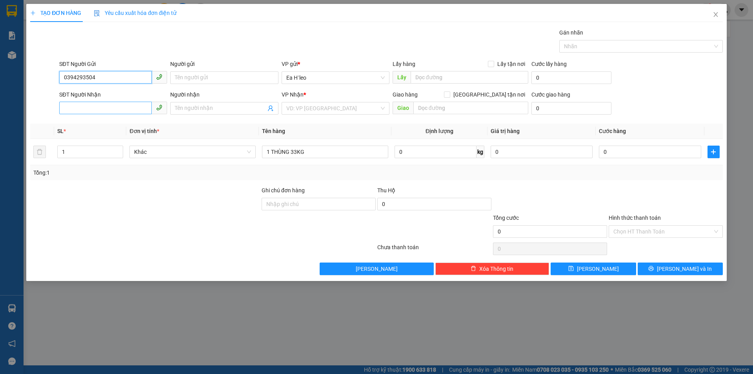
type input "0394293504"
click at [111, 103] on input "SĐT Người Nhận" at bounding box center [105, 108] width 93 height 13
click at [116, 80] on input "0394293504" at bounding box center [105, 77] width 93 height 13
click at [98, 112] on input "SĐT Người Nhận" at bounding box center [105, 108] width 93 height 13
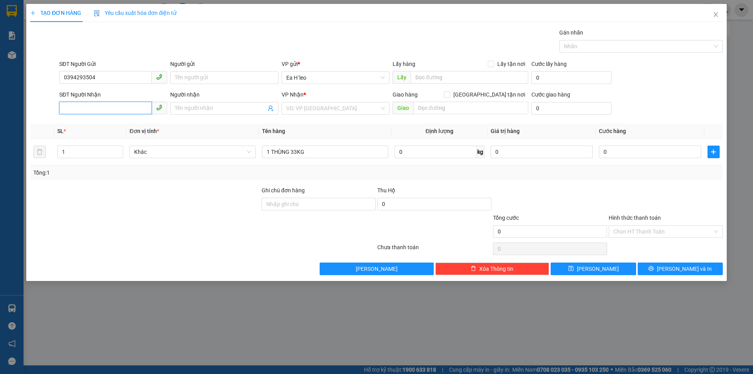
paste input "0394293504"
type input "0394293504"
click at [114, 78] on input "0394293504" at bounding box center [105, 77] width 93 height 13
type input "0969466904"
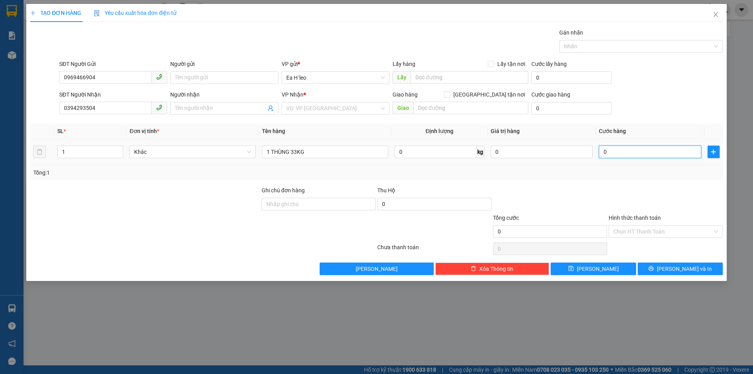
click at [610, 148] on input "0" at bounding box center [650, 151] width 102 height 13
type input "8"
type input "80"
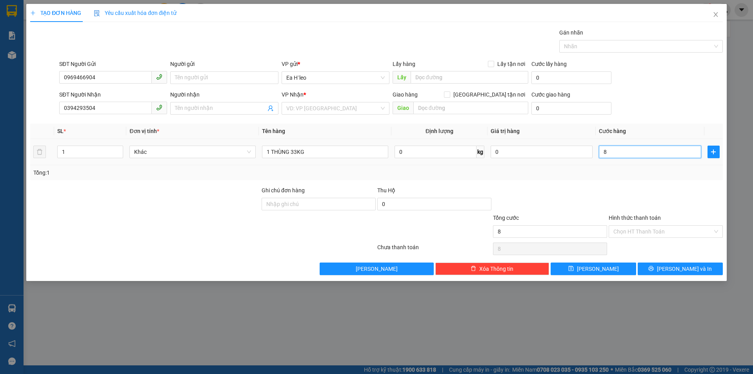
type input "80"
type input "800"
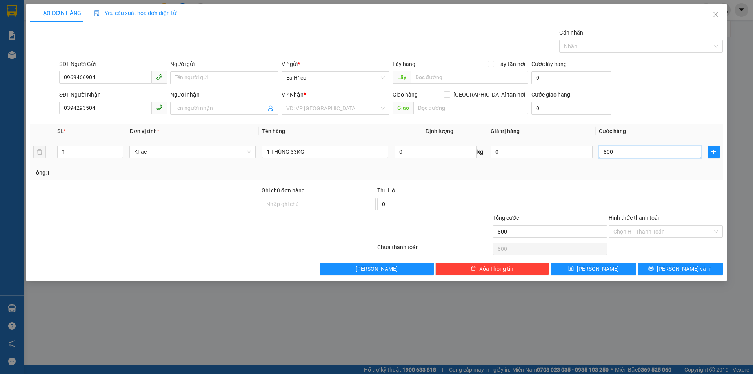
type input "8.000"
type input "80.000"
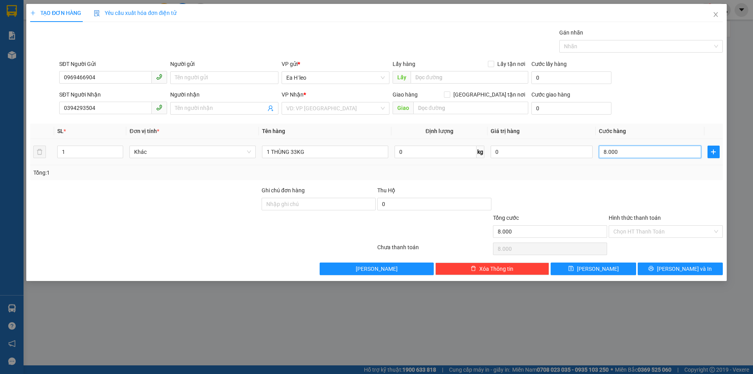
type input "80.000"
click at [300, 105] on input "search" at bounding box center [332, 108] width 93 height 12
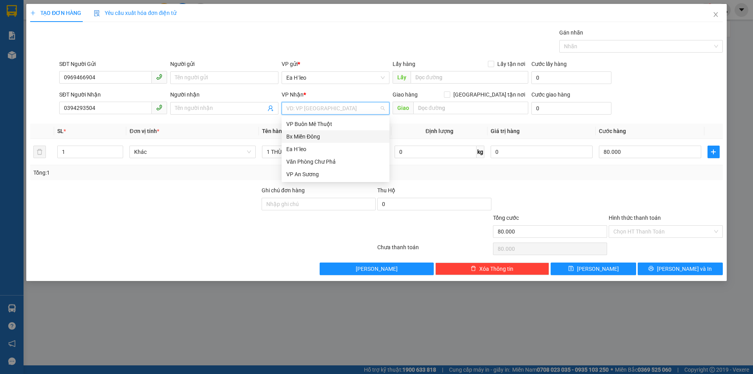
click at [316, 136] on div "Bx Miền Đông" at bounding box center [335, 136] width 98 height 9
click at [655, 232] on input "Hình thức thanh toán" at bounding box center [662, 231] width 99 height 12
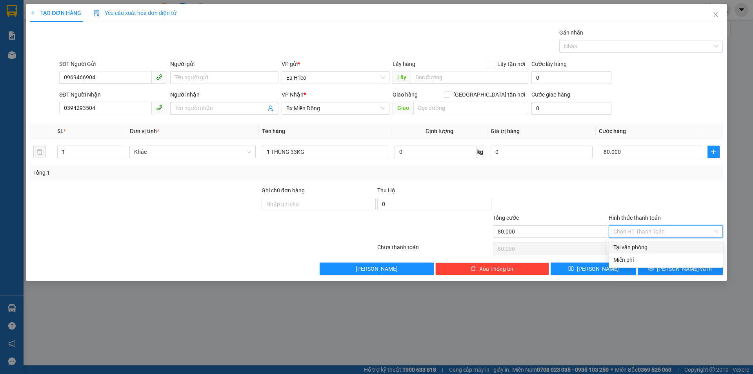
click at [658, 247] on div "Tại văn phòng" at bounding box center [665, 247] width 105 height 9
click at [654, 267] on icon "printer" at bounding box center [650, 268] width 5 height 5
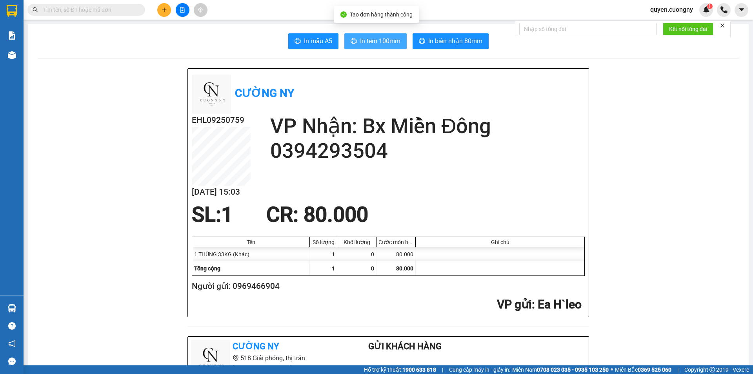
click at [360, 36] on span "In tem 100mm" at bounding box center [380, 41] width 40 height 10
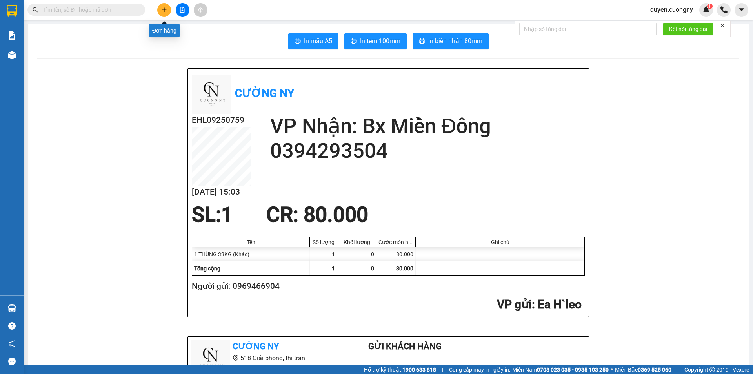
click at [164, 13] on button at bounding box center [164, 10] width 14 height 14
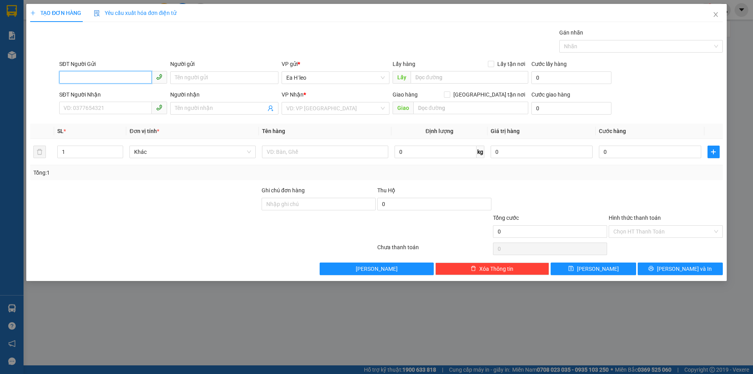
click at [118, 77] on input "SĐT Người Gửi" at bounding box center [105, 77] width 93 height 13
type input "0985125072"
click at [105, 105] on input "SĐT Người Nhận" at bounding box center [105, 108] width 93 height 13
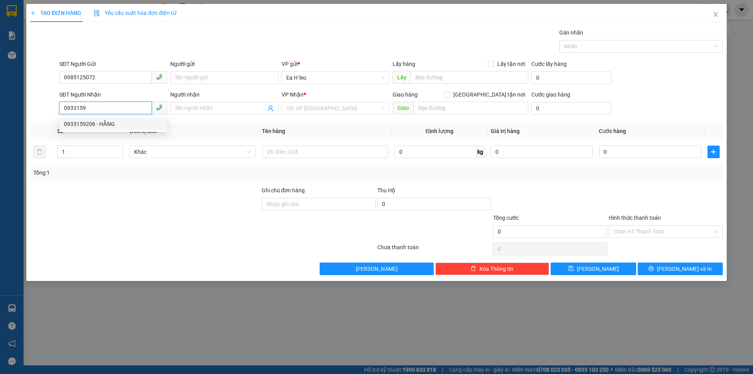
click at [114, 125] on div "0933159206 - HẰNG" at bounding box center [113, 124] width 98 height 9
type input "0933159206"
type input "HẰNG"
type input "0933159206"
drag, startPoint x: 303, startPoint y: 160, endPoint x: 303, endPoint y: 155, distance: 5.1
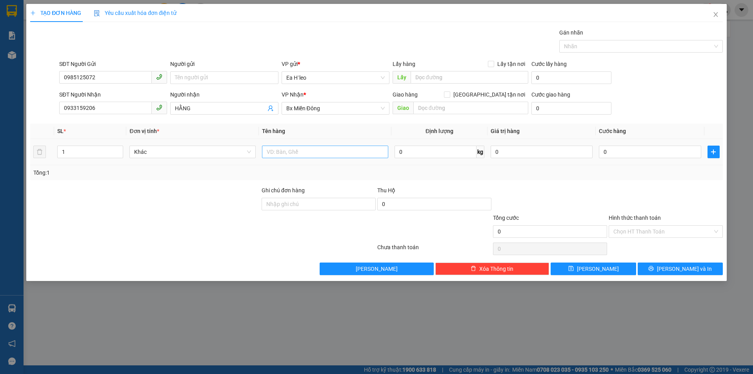
click at [303, 160] on td at bounding box center [325, 152] width 133 height 26
click at [303, 152] on input "text" at bounding box center [325, 151] width 126 height 13
click at [340, 156] on input "1 GIẤY" at bounding box center [325, 151] width 126 height 13
type input "1 GIẤY 30KG"
click at [626, 160] on td "0" at bounding box center [650, 152] width 108 height 26
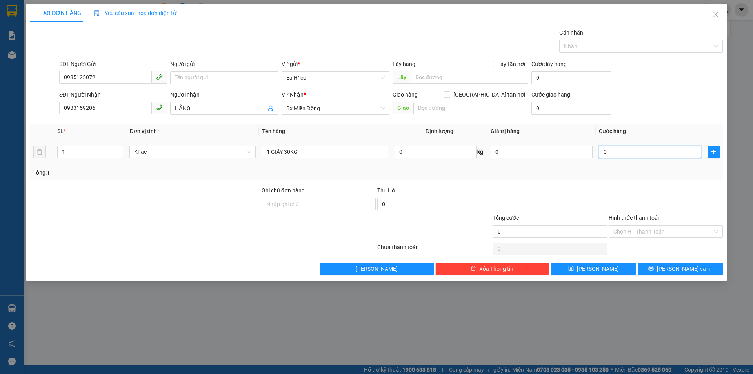
click at [648, 147] on input "0" at bounding box center [650, 151] width 102 height 13
type input "8"
click at [649, 227] on input "Hình thức thanh toán" at bounding box center [662, 231] width 99 height 12
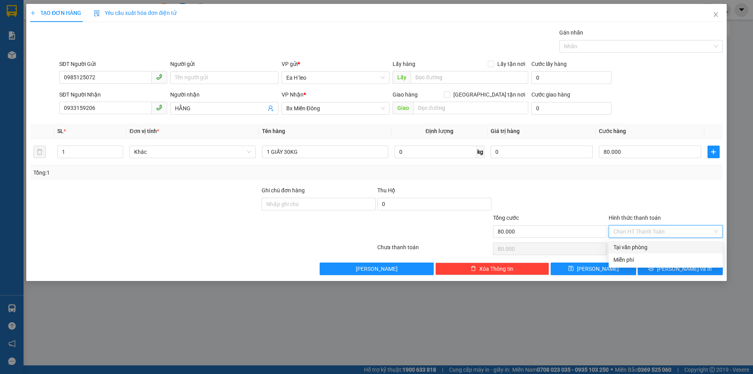
click at [651, 243] on div "Tại văn phòng" at bounding box center [665, 247] width 105 height 9
click at [660, 267] on button "[PERSON_NAME] và In" at bounding box center [679, 268] width 85 height 13
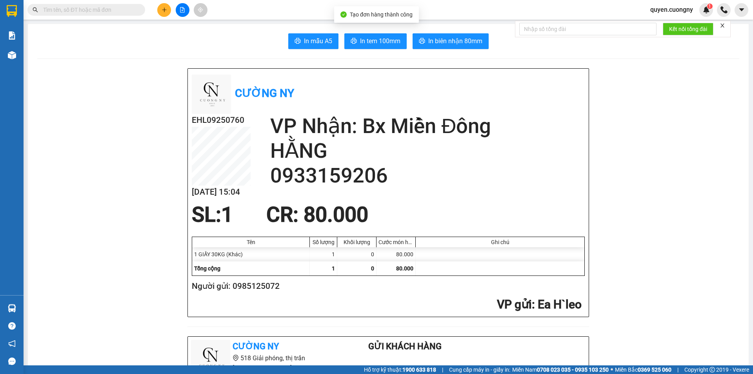
click at [363, 43] on span "In tem 100mm" at bounding box center [380, 41] width 40 height 10
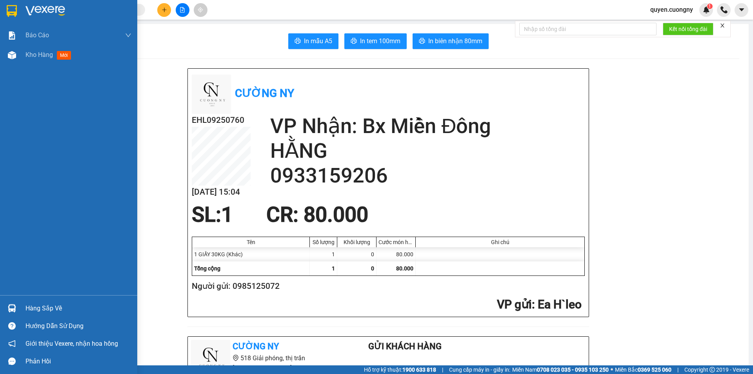
click at [12, 6] on img at bounding box center [12, 11] width 10 height 12
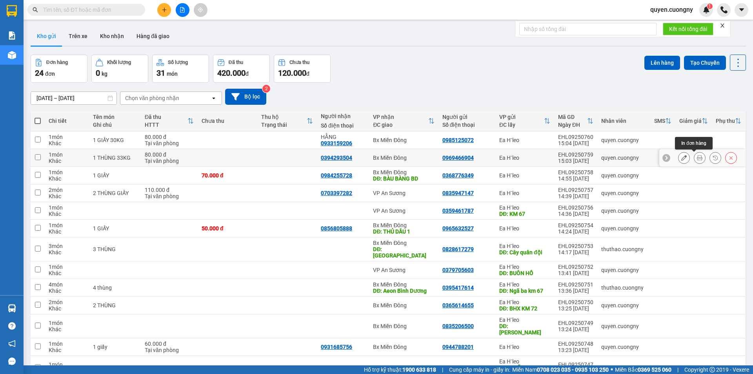
click at [694, 158] on button at bounding box center [699, 158] width 11 height 14
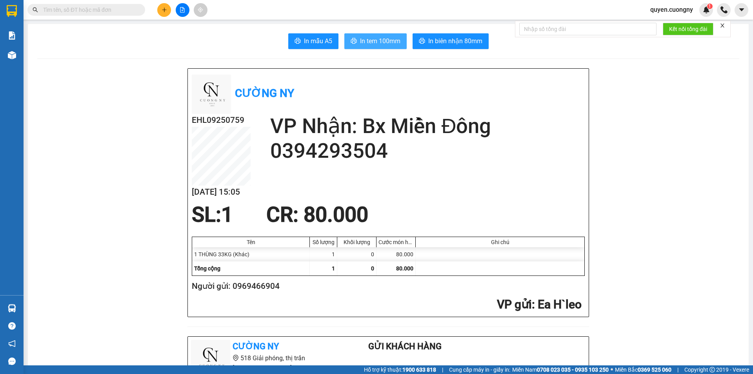
click at [356, 44] on button "In tem 100mm" at bounding box center [375, 41] width 62 height 16
click at [170, 47] on div "In mẫu A5 In tem 100mm In biên nhận 80mm" at bounding box center [388, 41] width 702 height 16
click at [165, 7] on icon "plus" at bounding box center [164, 9] width 5 height 5
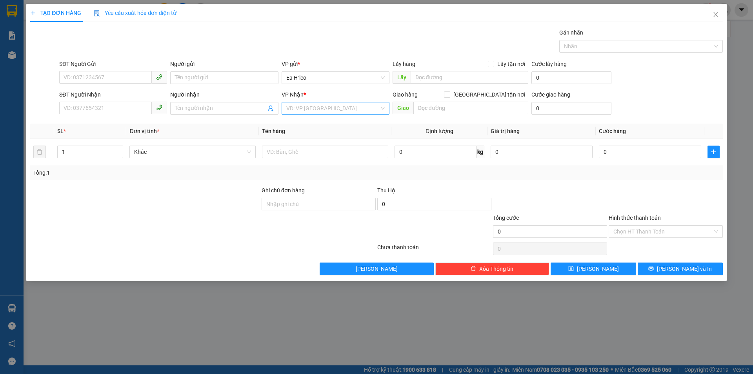
click at [364, 107] on input "search" at bounding box center [332, 108] width 93 height 12
click at [328, 172] on div "VP An Sương" at bounding box center [335, 174] width 98 height 9
click at [277, 152] on input "text" at bounding box center [325, 151] width 126 height 13
type input "1 HỘP CHIM"
click at [105, 103] on input "SĐT Người Nhận" at bounding box center [105, 108] width 93 height 13
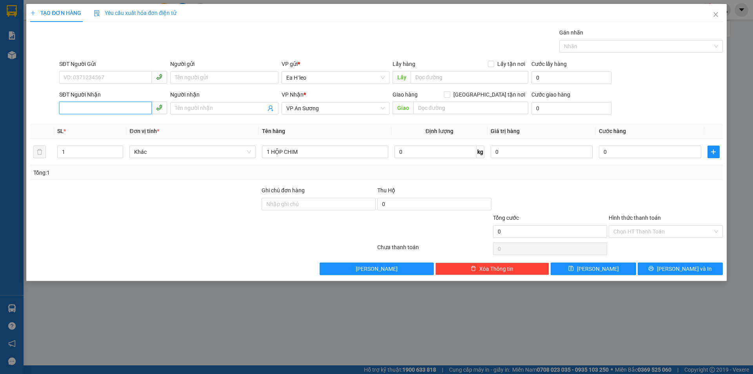
click at [106, 106] on input "SĐT Người Nhận" at bounding box center [105, 108] width 93 height 13
type input "0906800467"
click at [104, 73] on input "SĐT Người Gửi" at bounding box center [105, 77] width 93 height 13
type input "0393432260"
click at [609, 153] on input "0" at bounding box center [650, 151] width 102 height 13
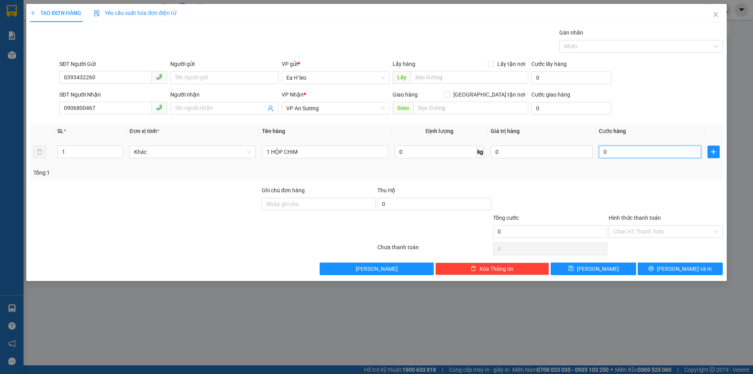
type input "5"
type input "50"
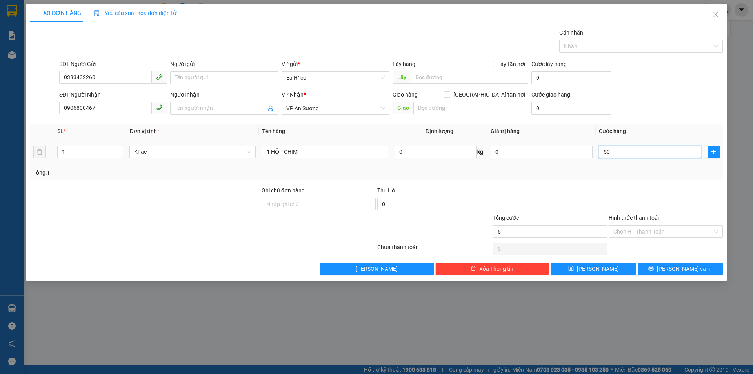
type input "50"
type input "500"
type input "5.000"
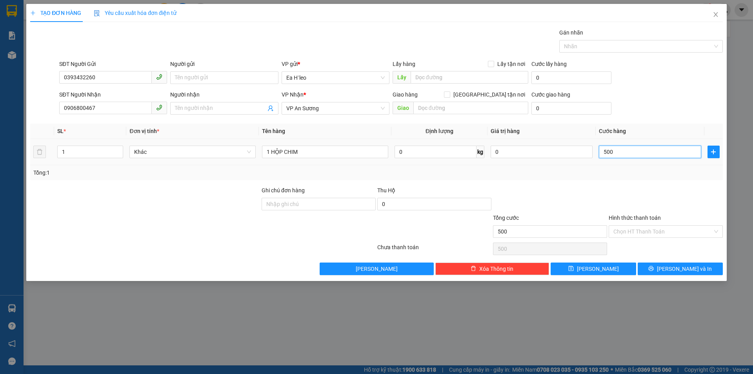
type input "5.000"
type input "50.000"
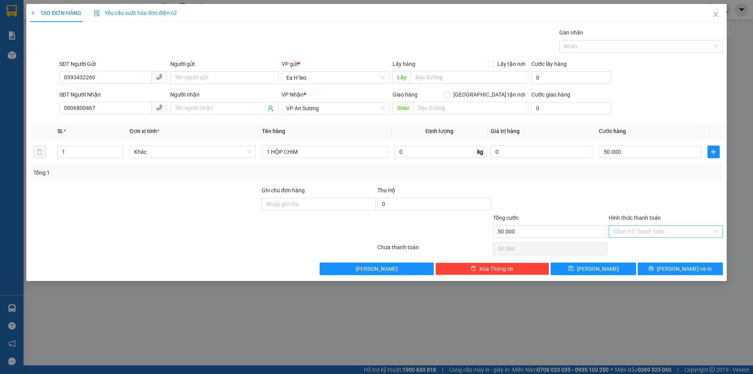
click at [664, 231] on input "Hình thức thanh toán" at bounding box center [662, 231] width 99 height 12
click at [663, 246] on div "Tại văn phòng" at bounding box center [665, 247] width 105 height 9
click at [675, 267] on span "[PERSON_NAME] và In" at bounding box center [684, 268] width 55 height 9
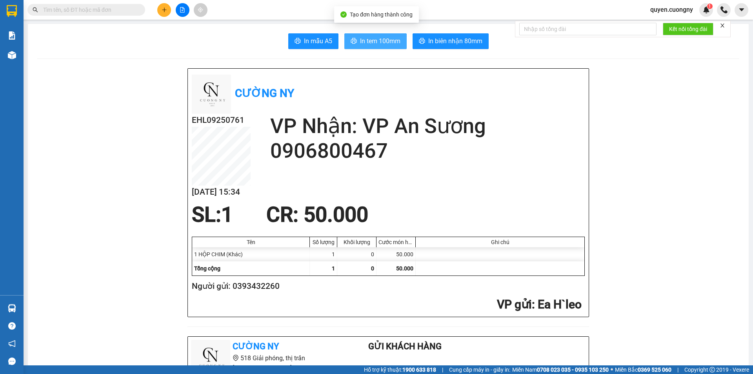
click at [370, 43] on span "In tem 100mm" at bounding box center [380, 41] width 40 height 10
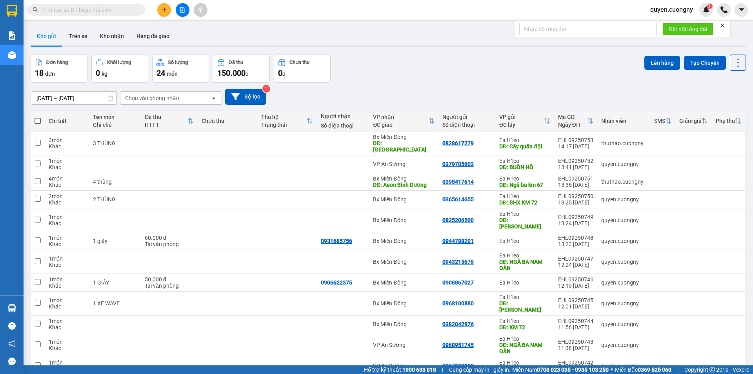
click at [160, 7] on button at bounding box center [164, 10] width 14 height 14
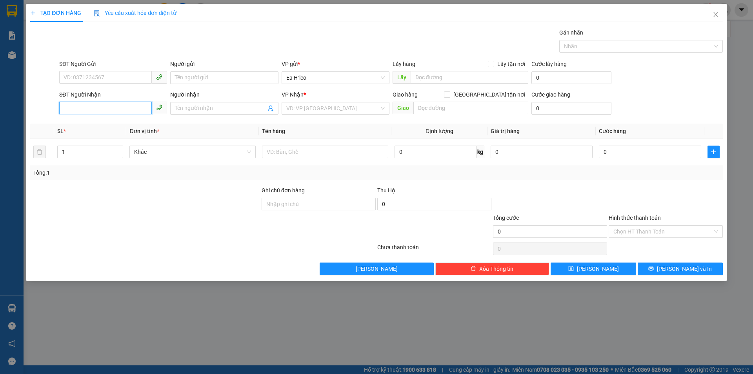
click at [100, 106] on input "SĐT Người Nhận" at bounding box center [105, 108] width 93 height 13
click at [92, 128] on div "0896370545" at bounding box center [113, 124] width 108 height 13
type input "0896370545"
click at [108, 80] on input "SĐT Người Gửi" at bounding box center [105, 77] width 93 height 13
type input "0944072258"
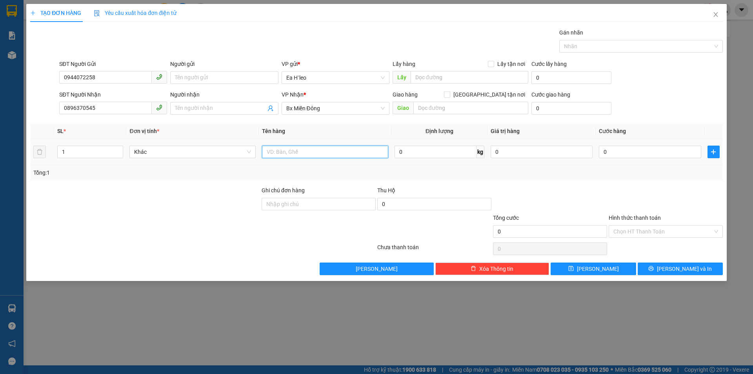
click at [294, 156] on input "text" at bounding box center [325, 151] width 126 height 13
type input "1 BÌ THƯ"
click at [605, 153] on input "0" at bounding box center [650, 151] width 102 height 13
type input "3"
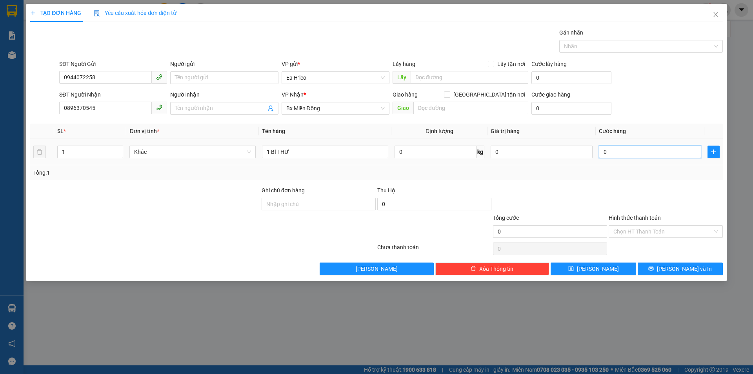
type input "3"
type input "30"
type input "300"
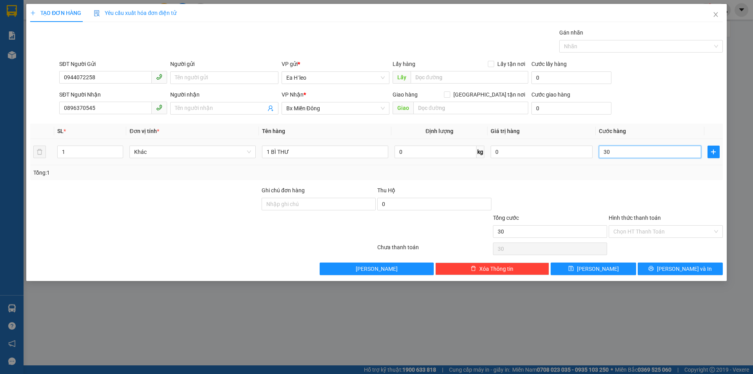
type input "300"
type input "3.000"
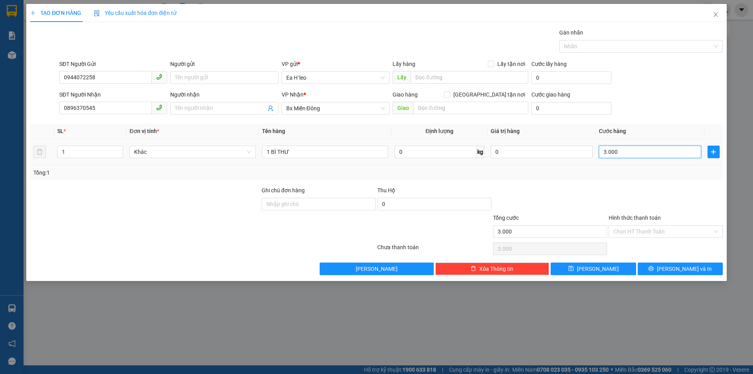
type input "30.000"
click at [674, 228] on input "Hình thức thanh toán" at bounding box center [662, 231] width 99 height 12
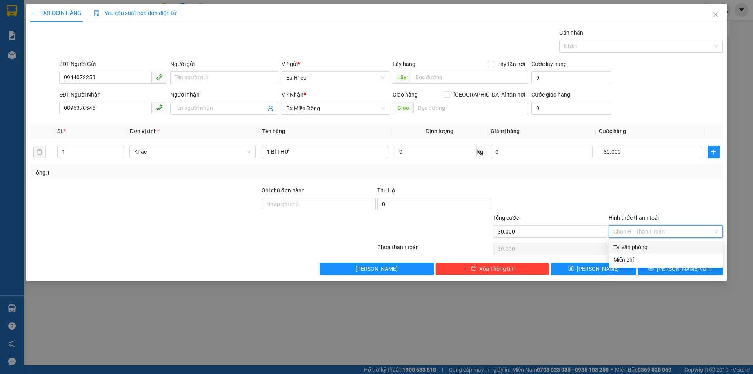
click at [659, 247] on div "Tại văn phòng" at bounding box center [665, 247] width 105 height 9
type input "0"
click at [654, 271] on icon "printer" at bounding box center [650, 267] width 5 height 5
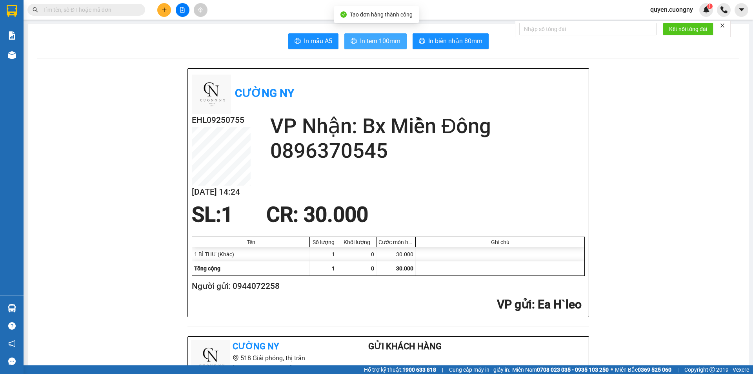
click at [362, 40] on span "In tem 100mm" at bounding box center [380, 41] width 40 height 10
